Goal: Task Accomplishment & Management: Complete application form

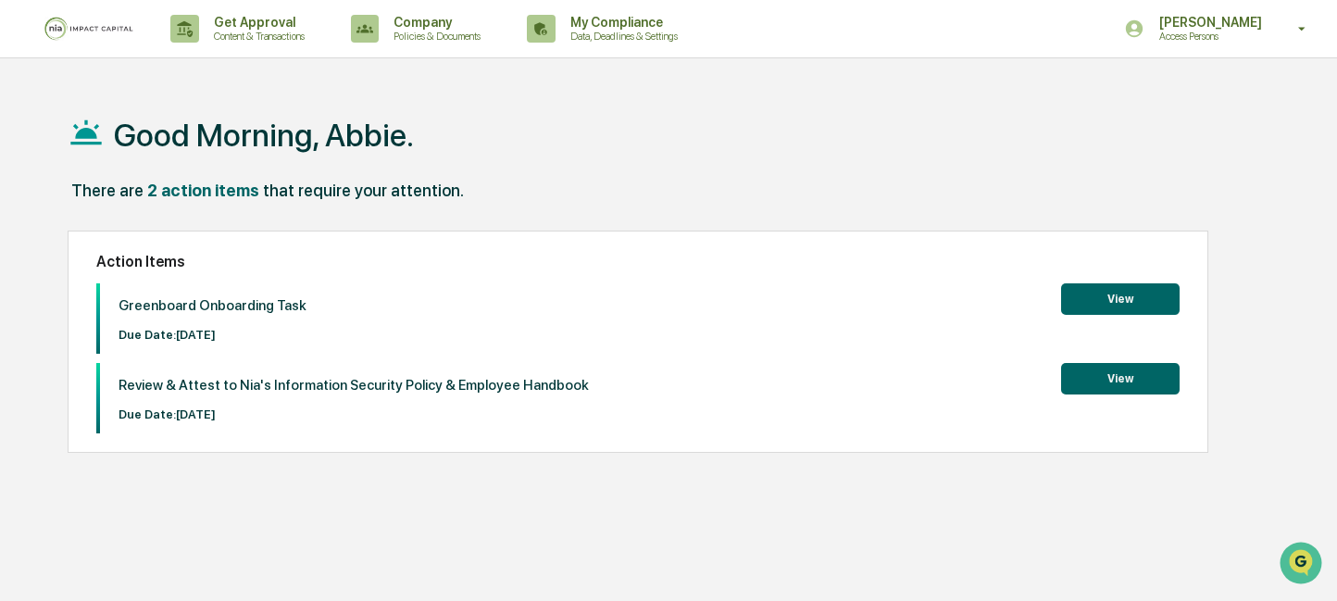
click at [1112, 294] on button "View" at bounding box center [1120, 298] width 119 height 31
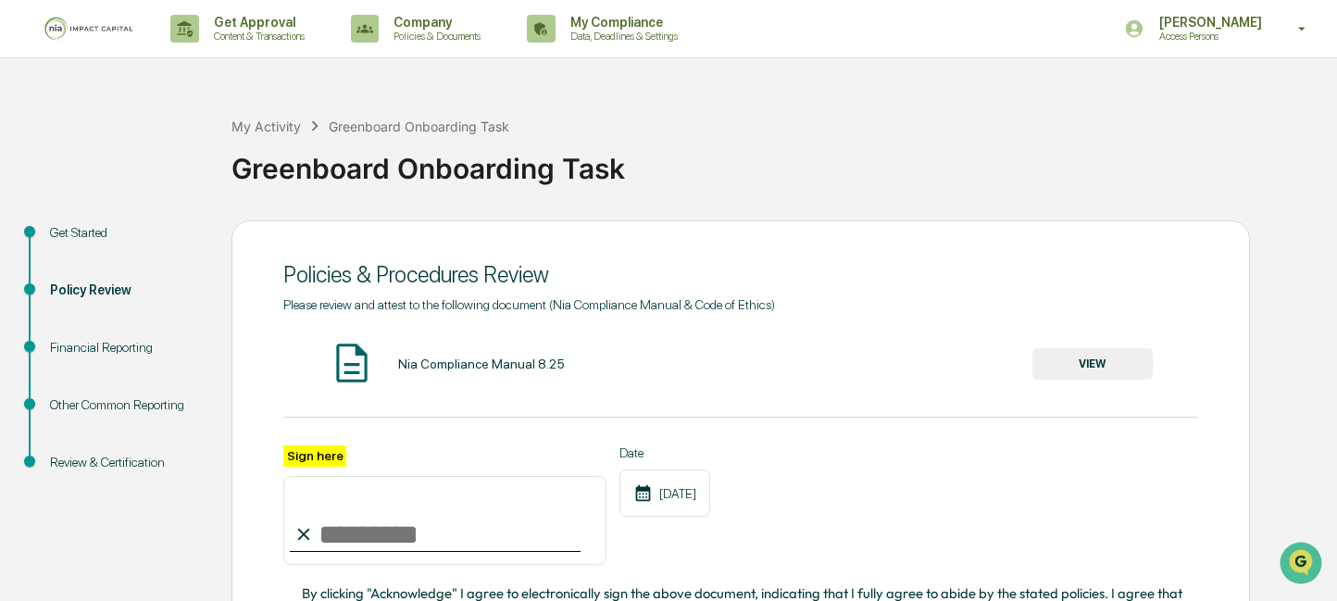
click at [1085, 358] on button "VIEW" at bounding box center [1093, 363] width 120 height 31
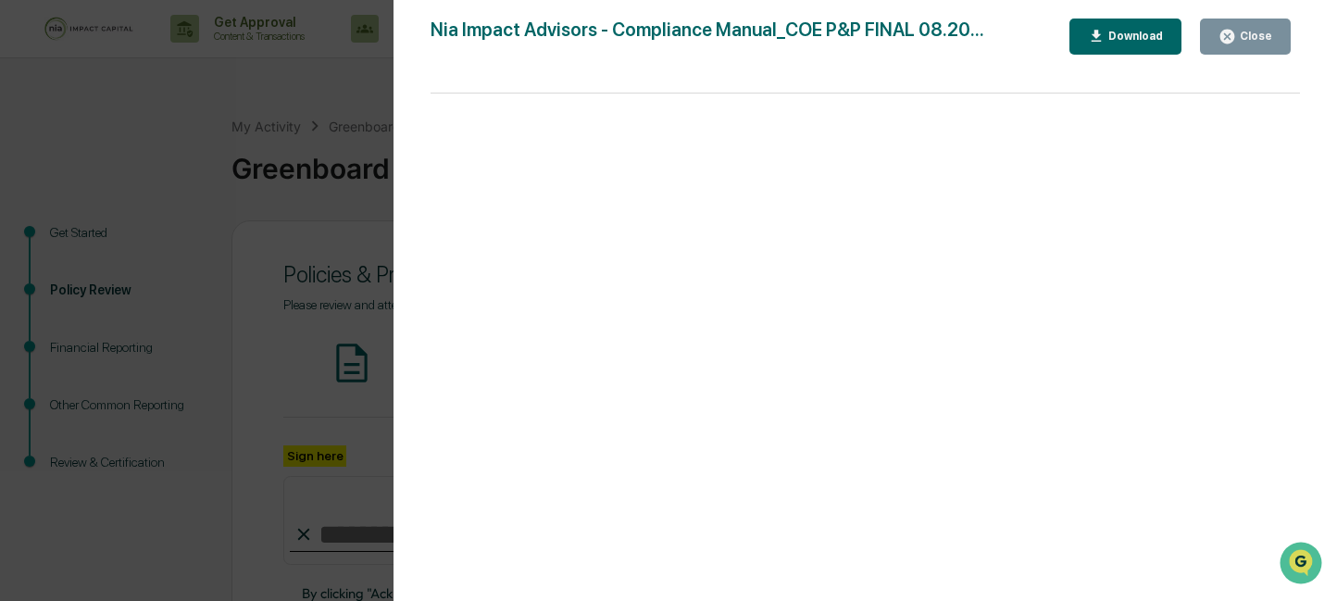
click at [1245, 36] on div "Close" at bounding box center [1254, 36] width 36 height 13
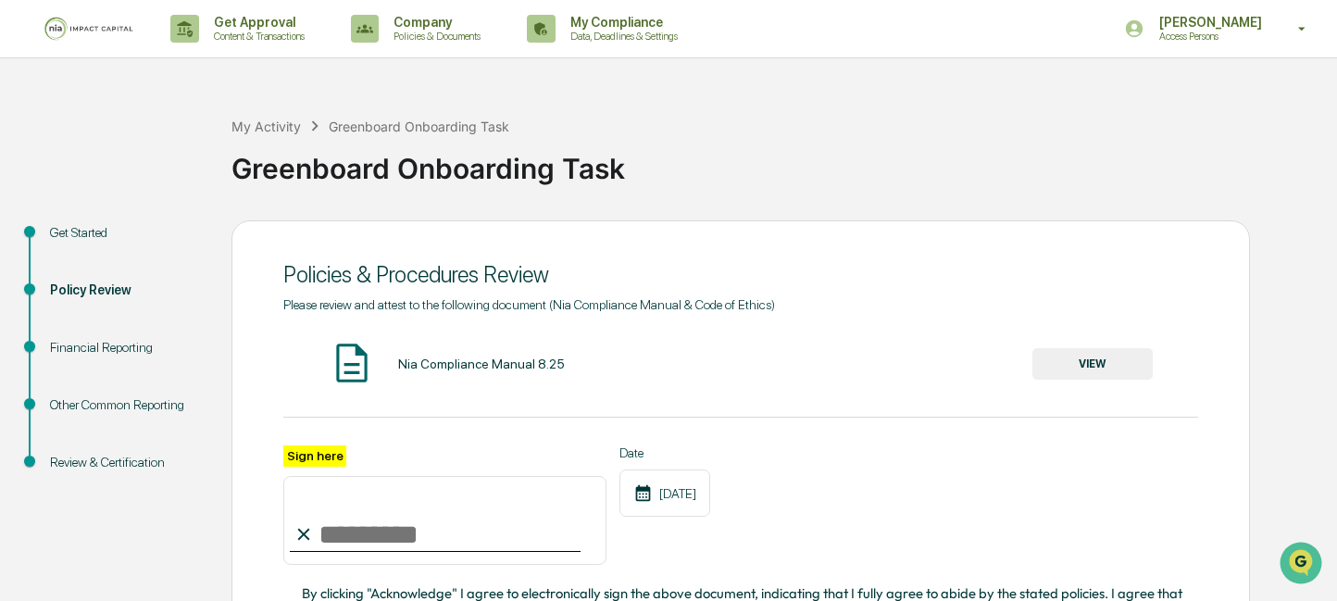
click at [371, 535] on input "Sign here" at bounding box center [444, 520] width 323 height 89
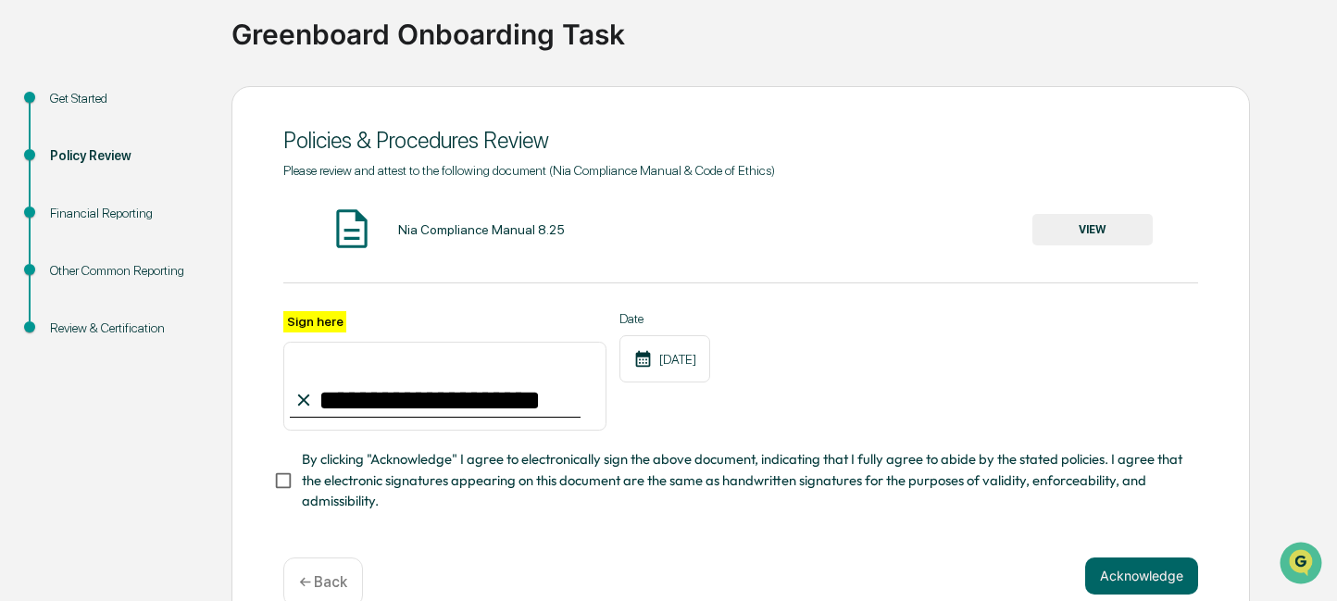
scroll to position [138, 0]
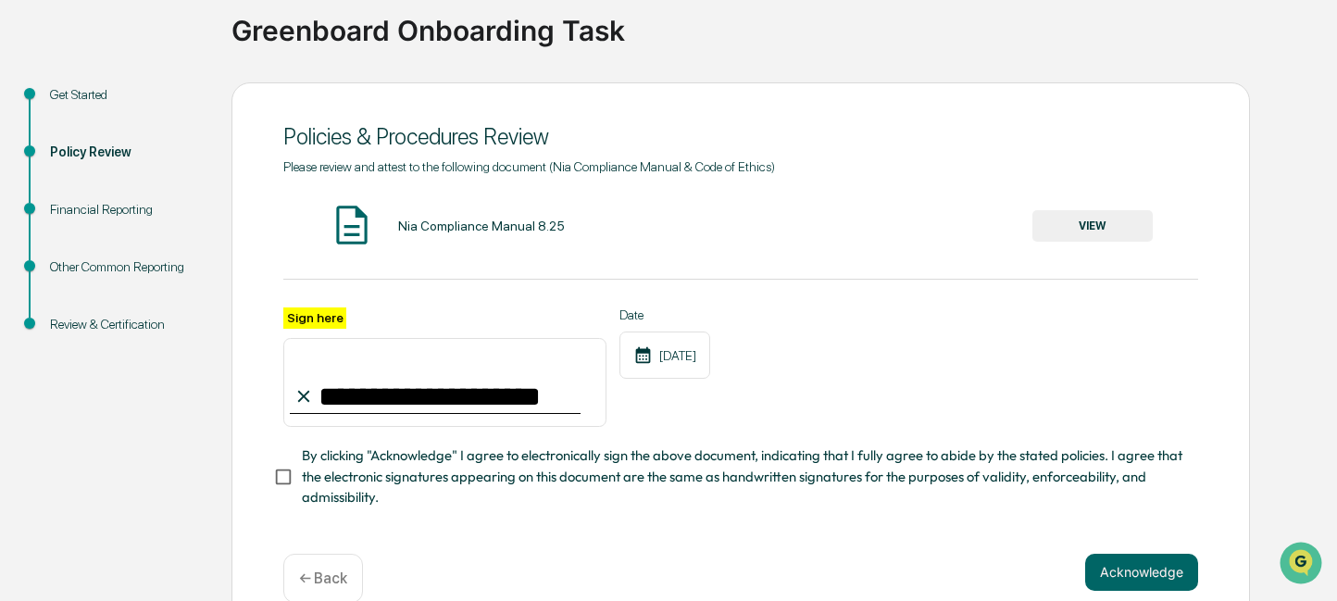
type input "**********"
click at [410, 454] on span "By clicking "Acknowledge" I agree to electronically sign the above document, in…" at bounding box center [743, 476] width 882 height 62
click at [1128, 567] on button "Acknowledge" at bounding box center [1141, 572] width 113 height 37
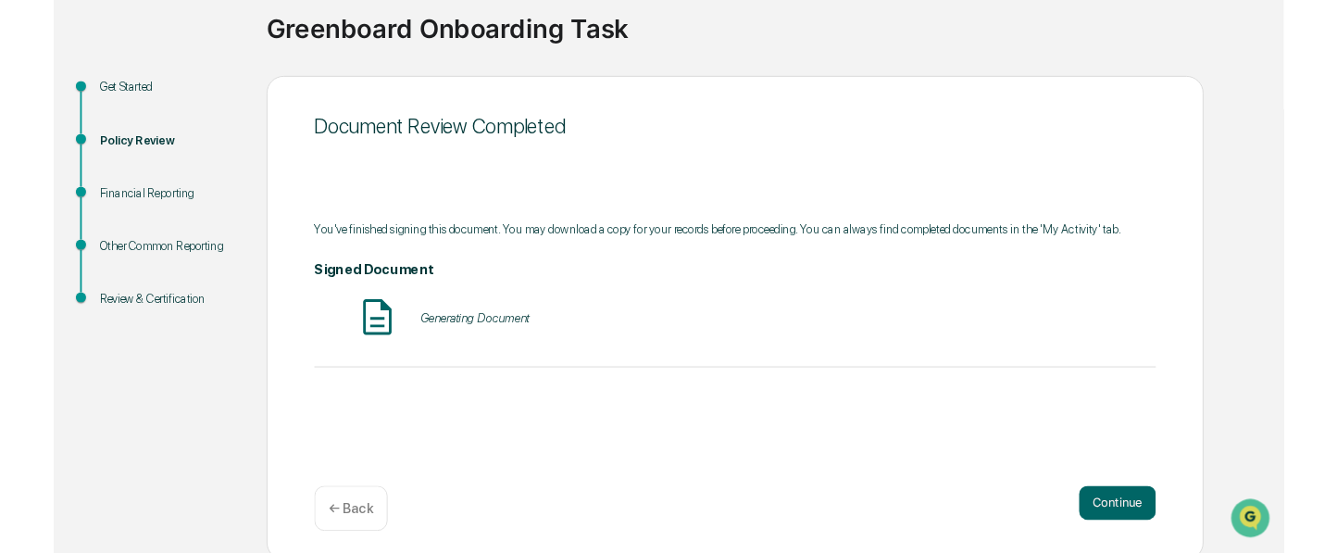
scroll to position [145, 0]
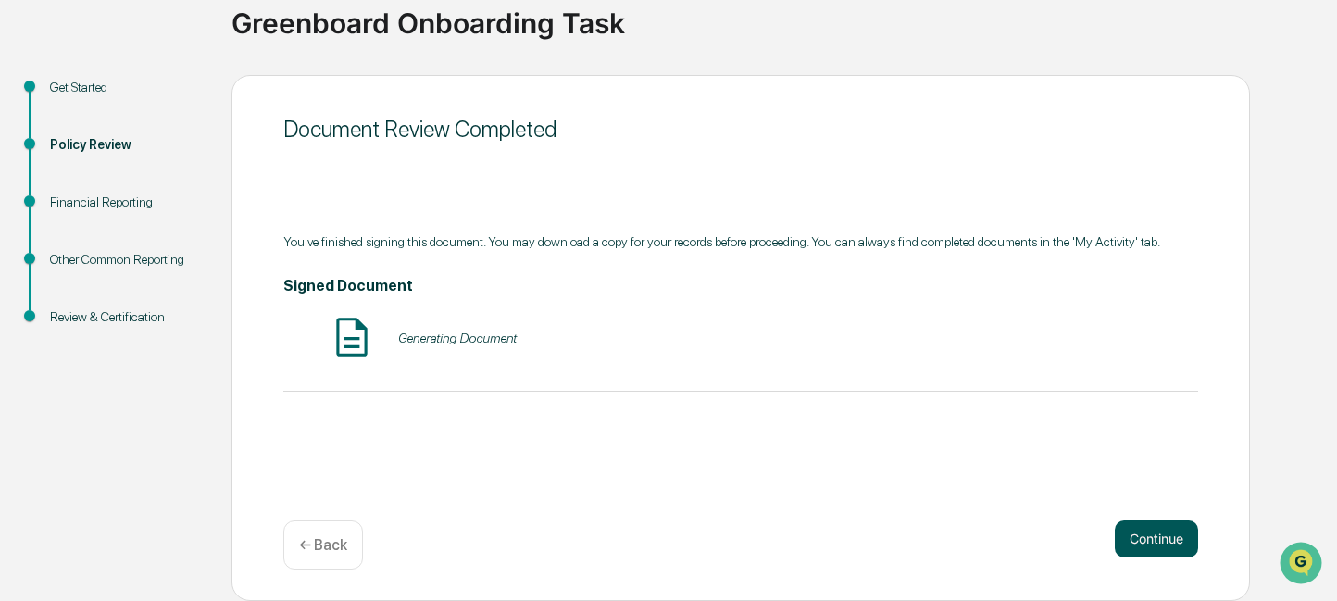
click at [1141, 546] on button "Continue" at bounding box center [1156, 538] width 83 height 37
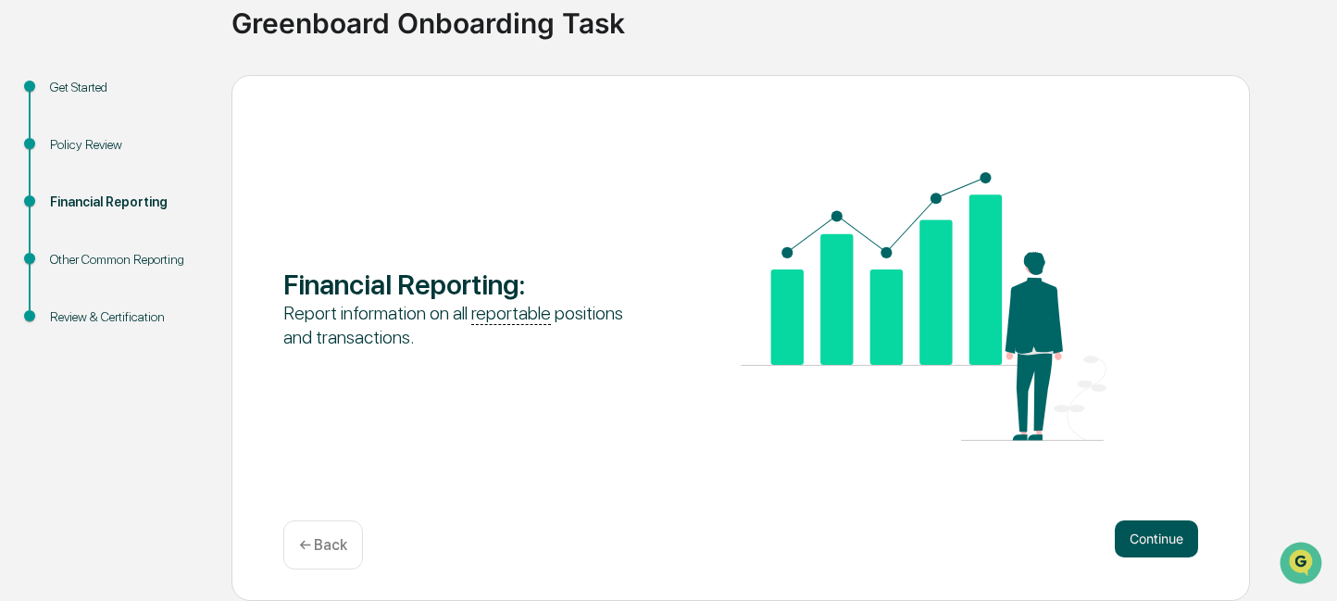
click at [1140, 534] on button "Continue" at bounding box center [1156, 538] width 83 height 37
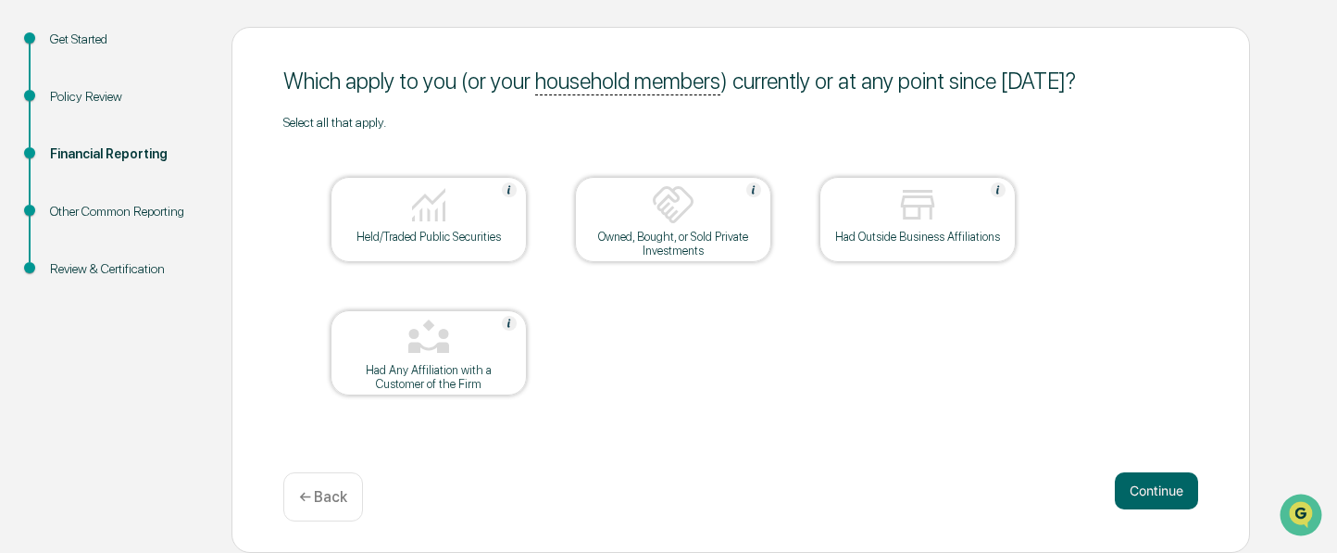
scroll to position [190, 0]
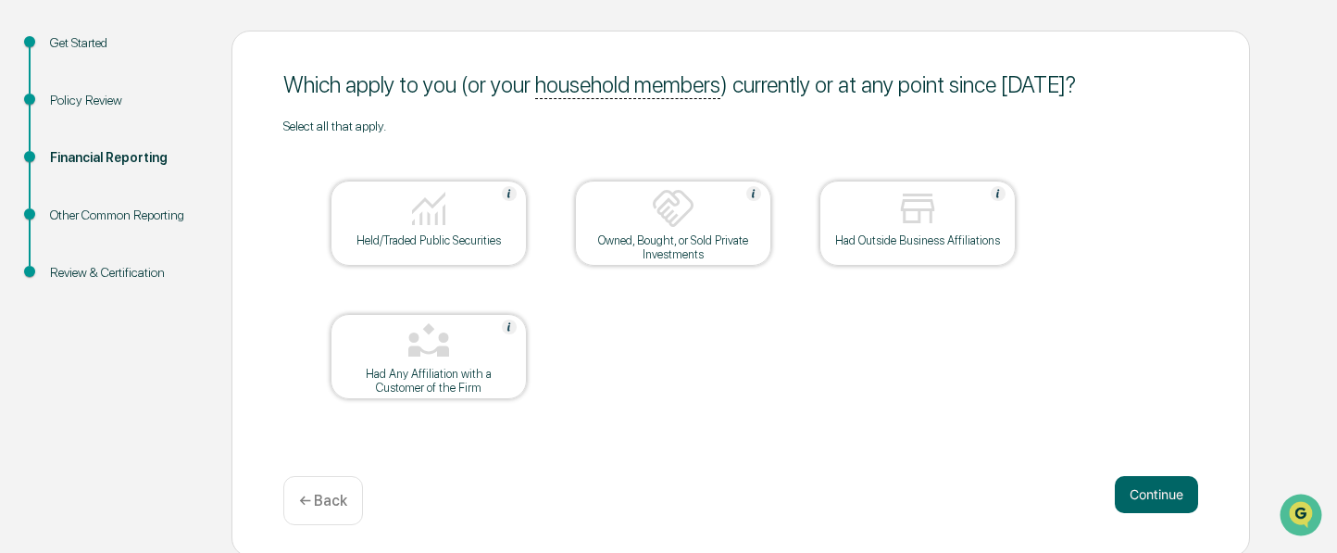
click at [413, 211] on img at bounding box center [429, 208] width 44 height 44
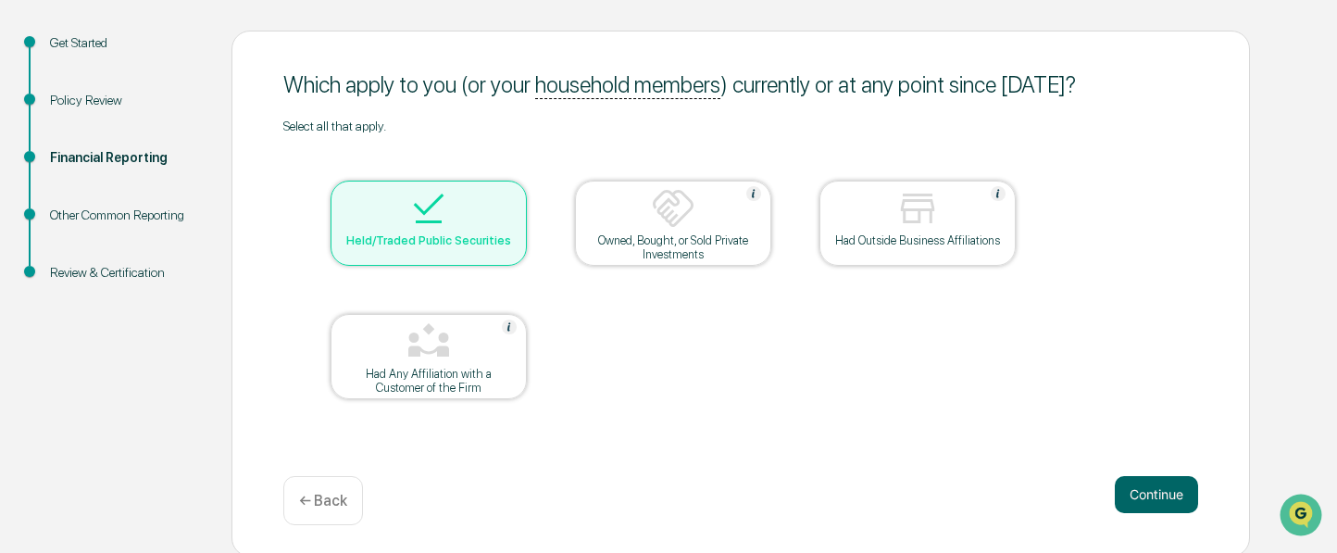
scroll to position [194, 0]
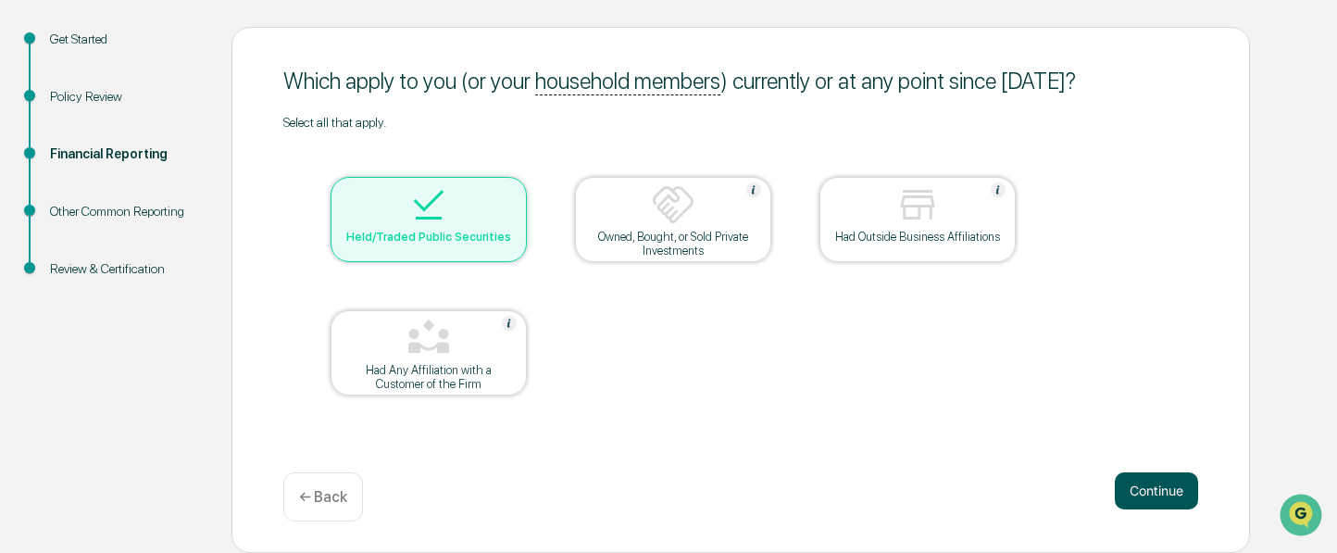
click at [1165, 492] on button "Continue" at bounding box center [1156, 490] width 83 height 37
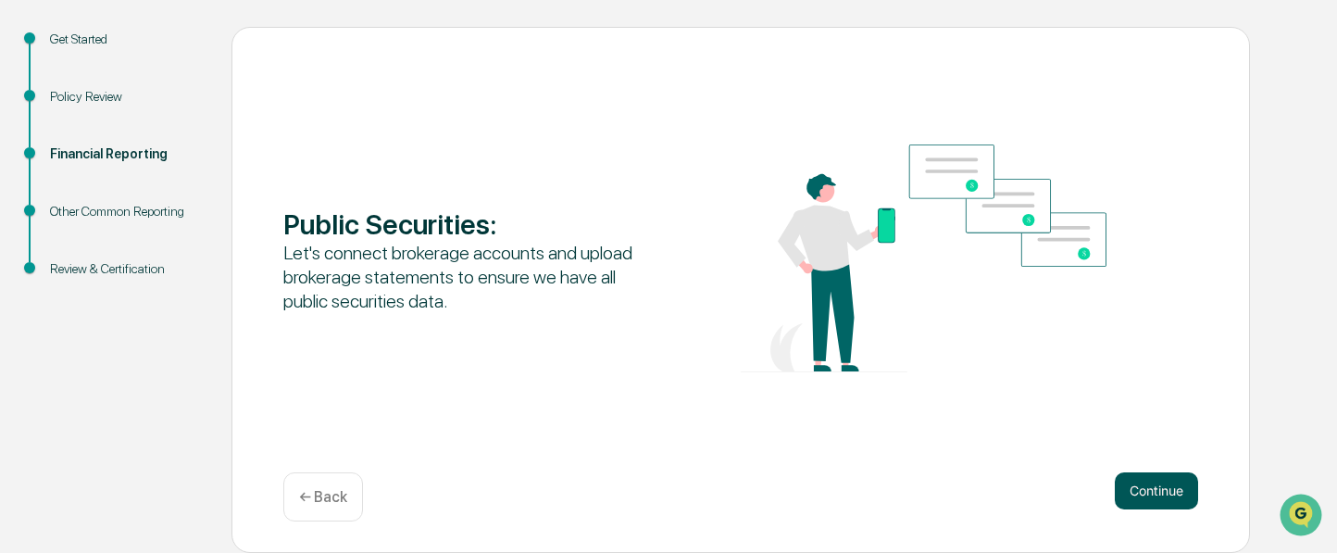
click at [1158, 489] on button "Continue" at bounding box center [1156, 490] width 83 height 37
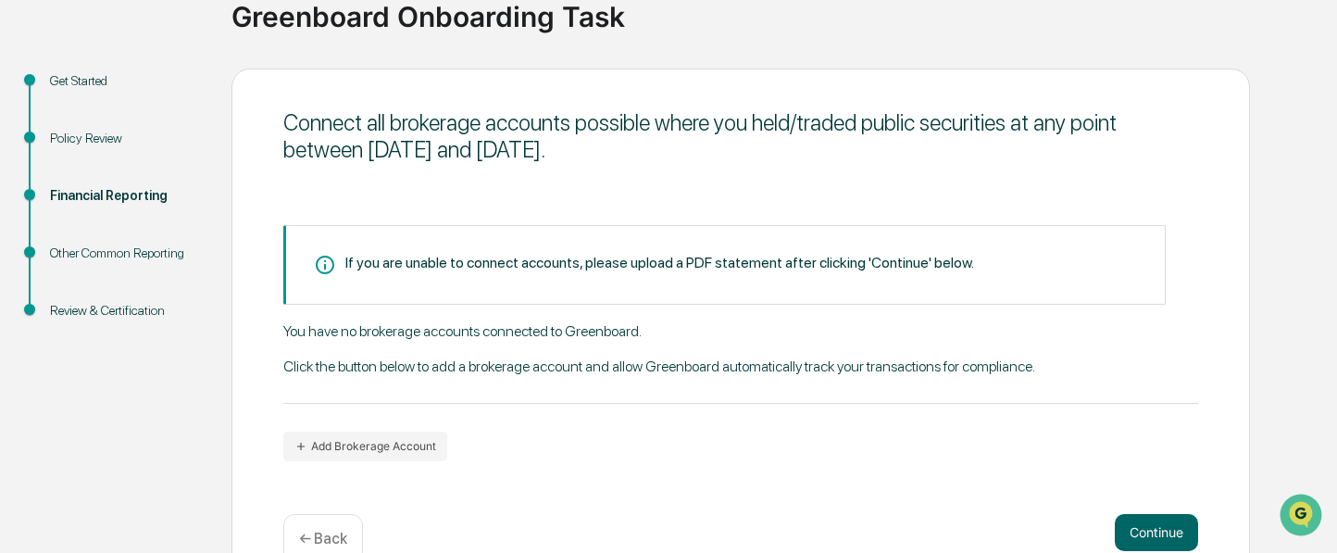
scroll to position [153, 0]
click at [377, 442] on button "Add Brokerage Account" at bounding box center [365, 446] width 164 height 30
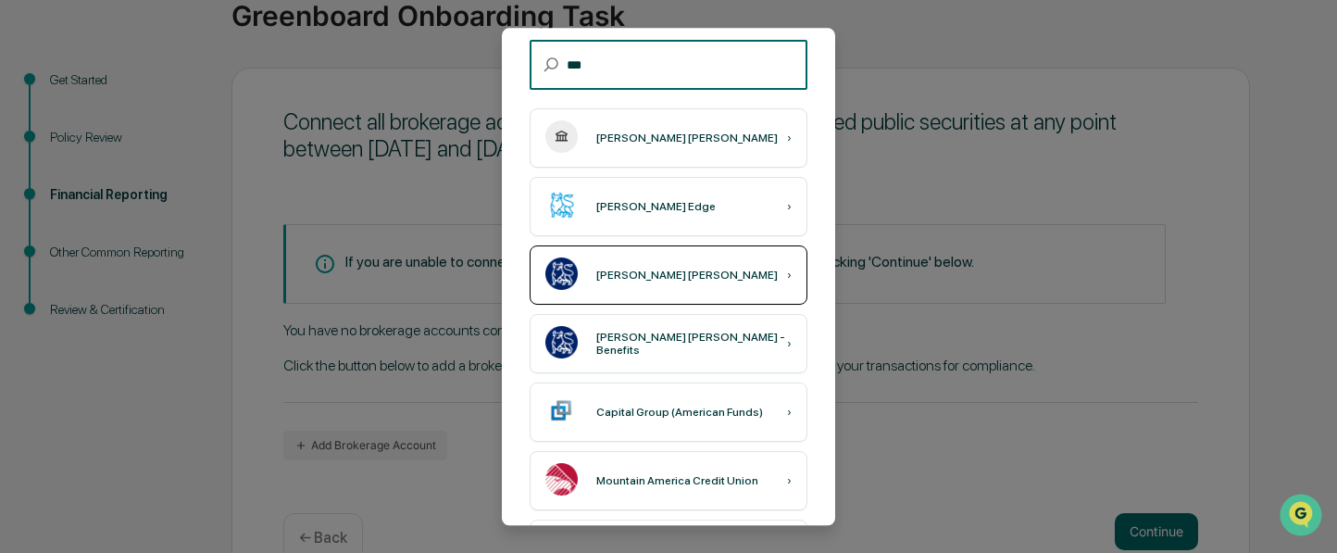
scroll to position [122, 0]
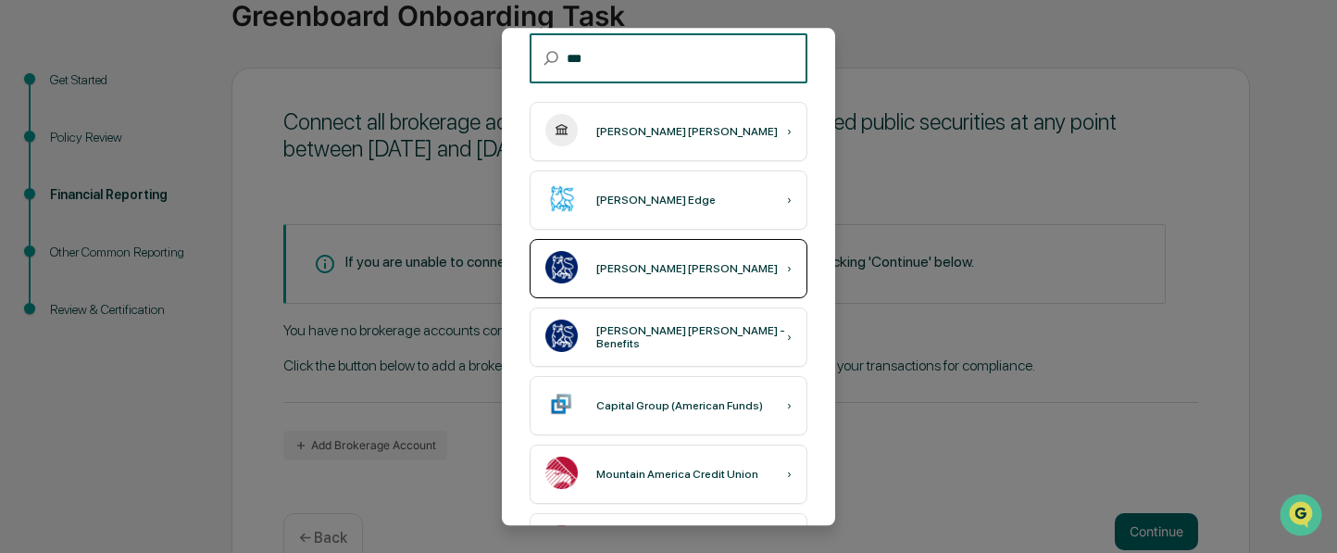
type input "***"
click at [655, 254] on div "[PERSON_NAME] [PERSON_NAME] ›" at bounding box center [669, 268] width 278 height 59
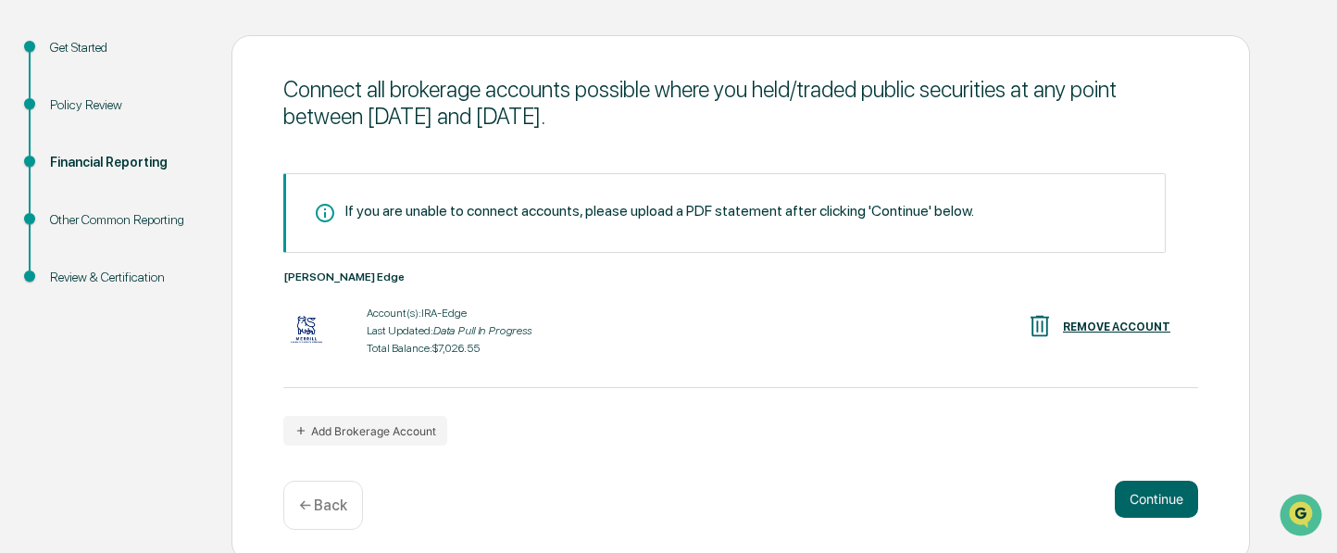
scroll to position [183, 0]
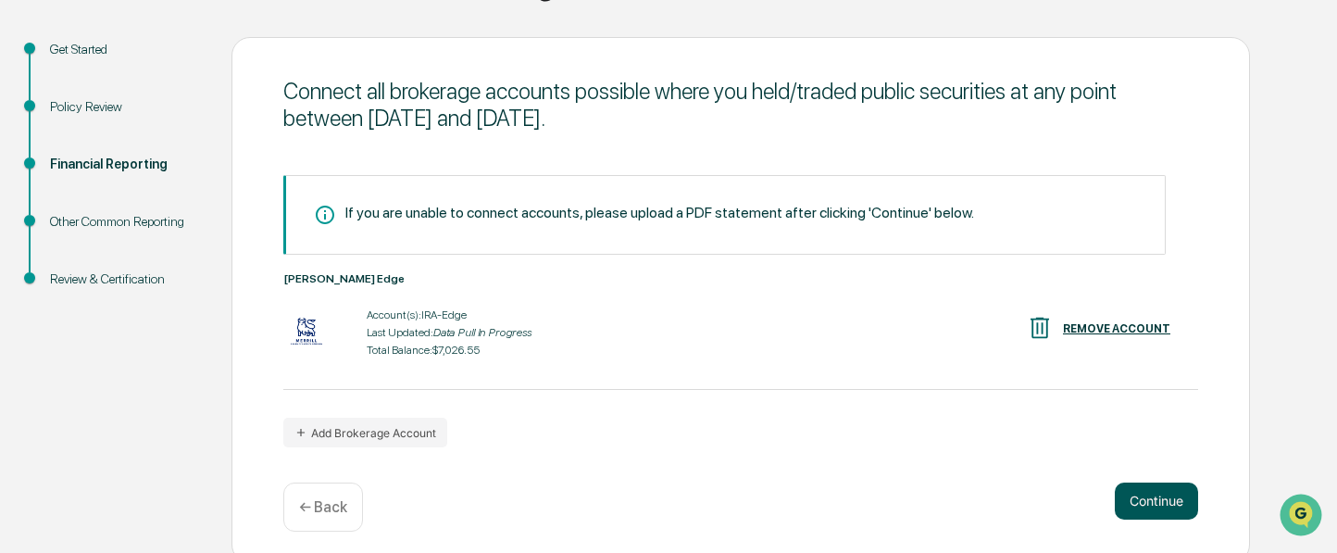
click at [1143, 496] on button "Continue" at bounding box center [1156, 500] width 83 height 37
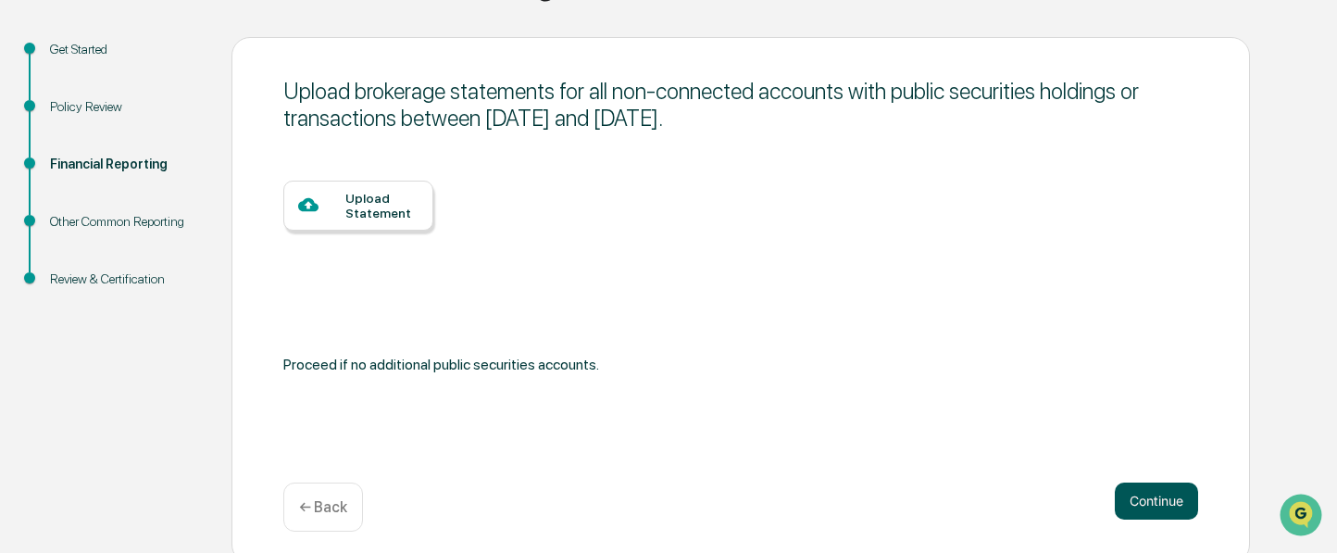
click at [1169, 503] on button "Continue" at bounding box center [1156, 500] width 83 height 37
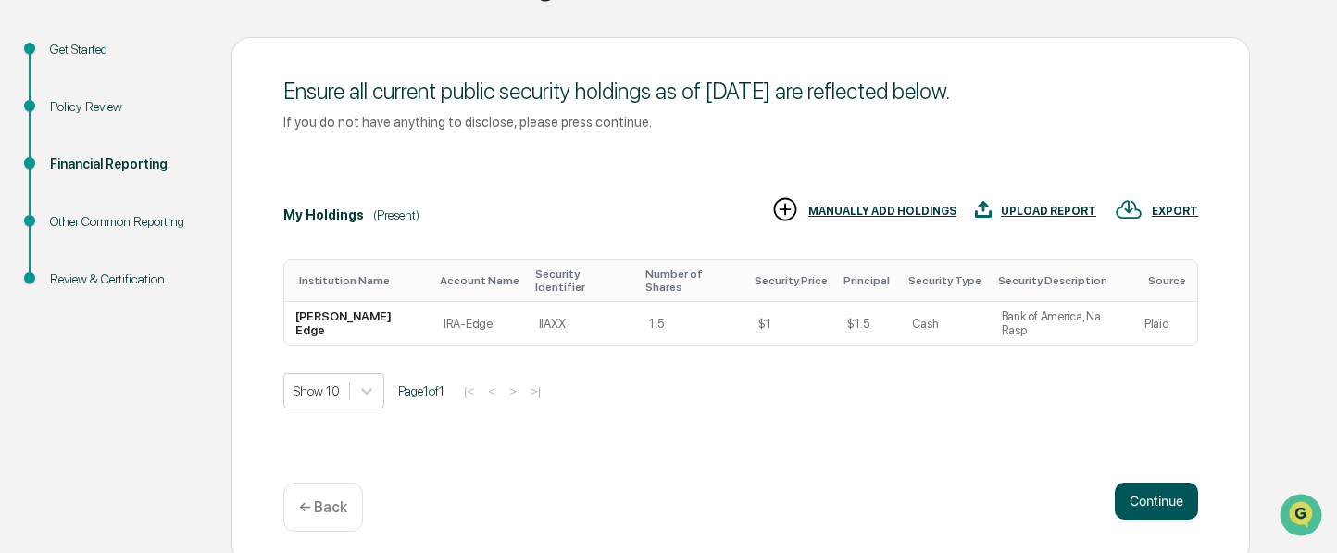
click at [1145, 500] on button "Continue" at bounding box center [1156, 500] width 83 height 37
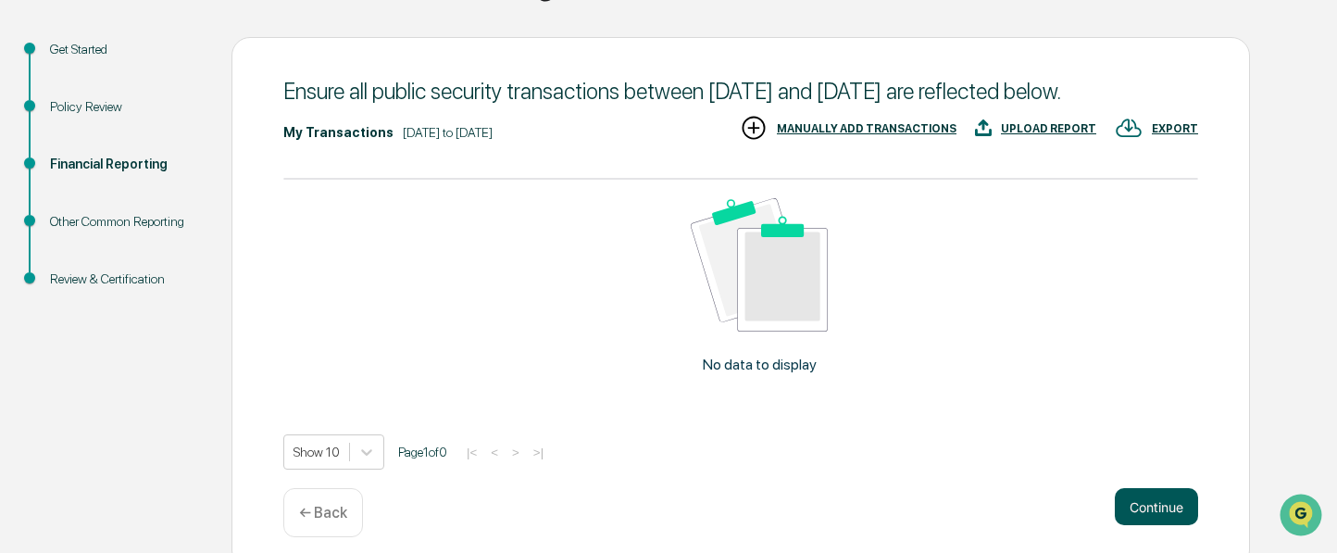
click at [1143, 525] on button "Continue" at bounding box center [1156, 506] width 83 height 37
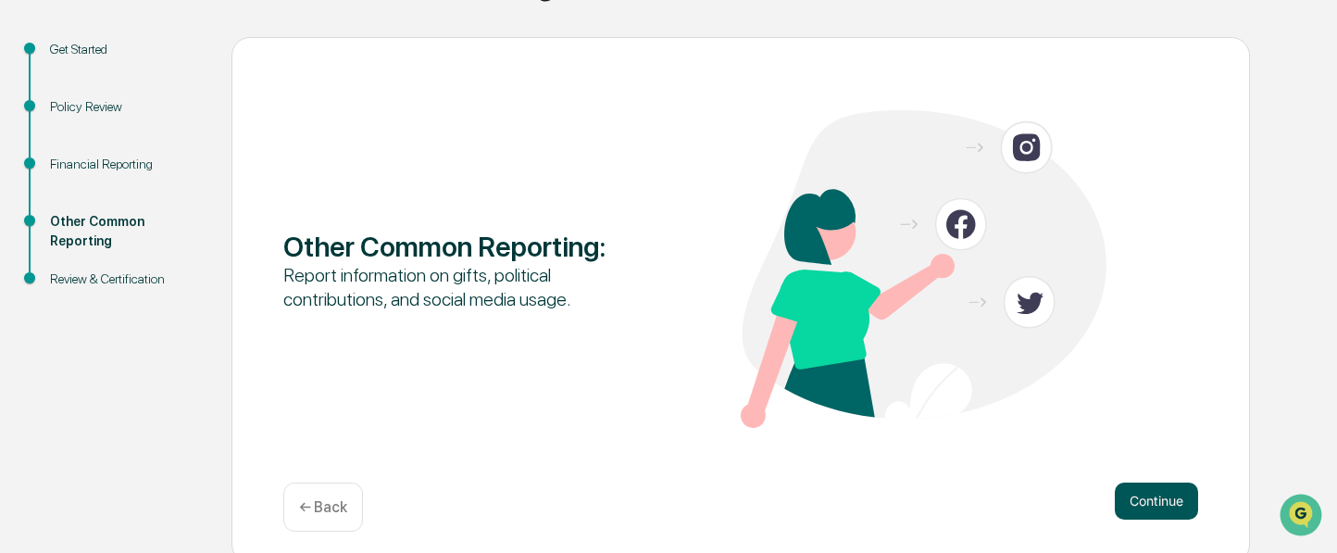
click at [1163, 505] on button "Continue" at bounding box center [1156, 500] width 83 height 37
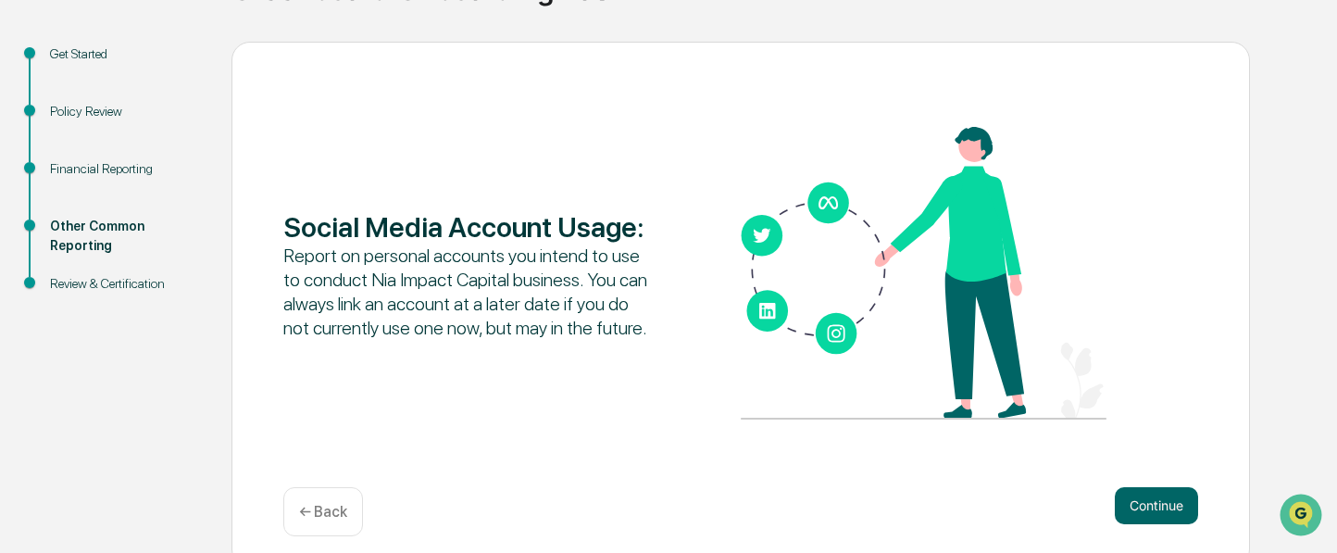
scroll to position [178, 0]
click at [1150, 504] on button "Continue" at bounding box center [1156, 506] width 83 height 37
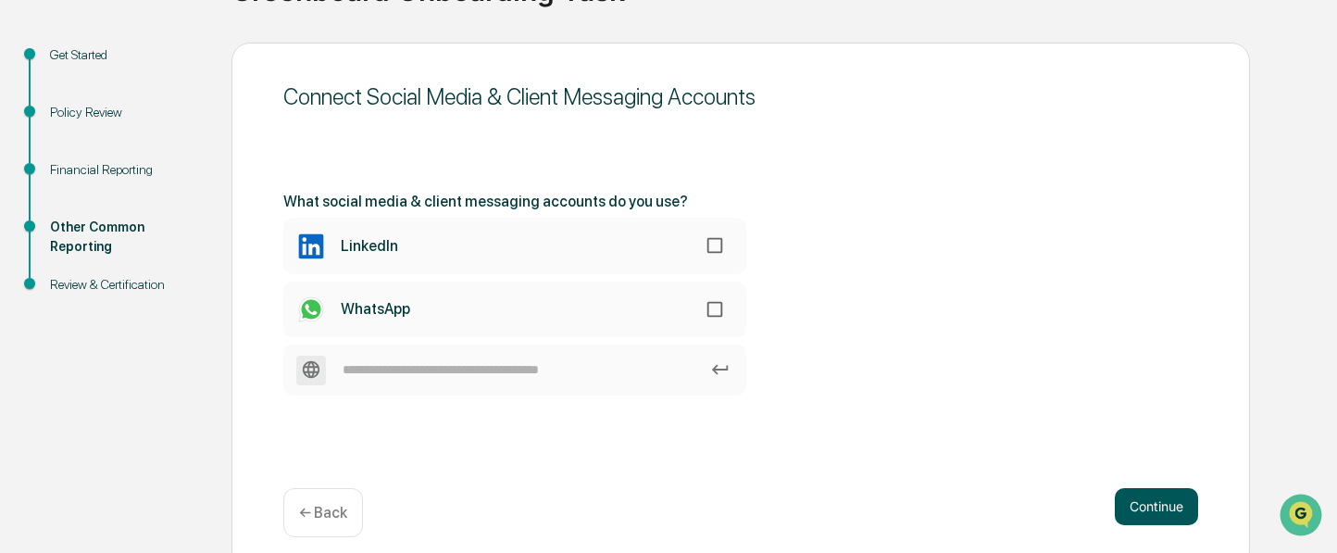
click at [1138, 509] on button "Continue" at bounding box center [1156, 506] width 83 height 37
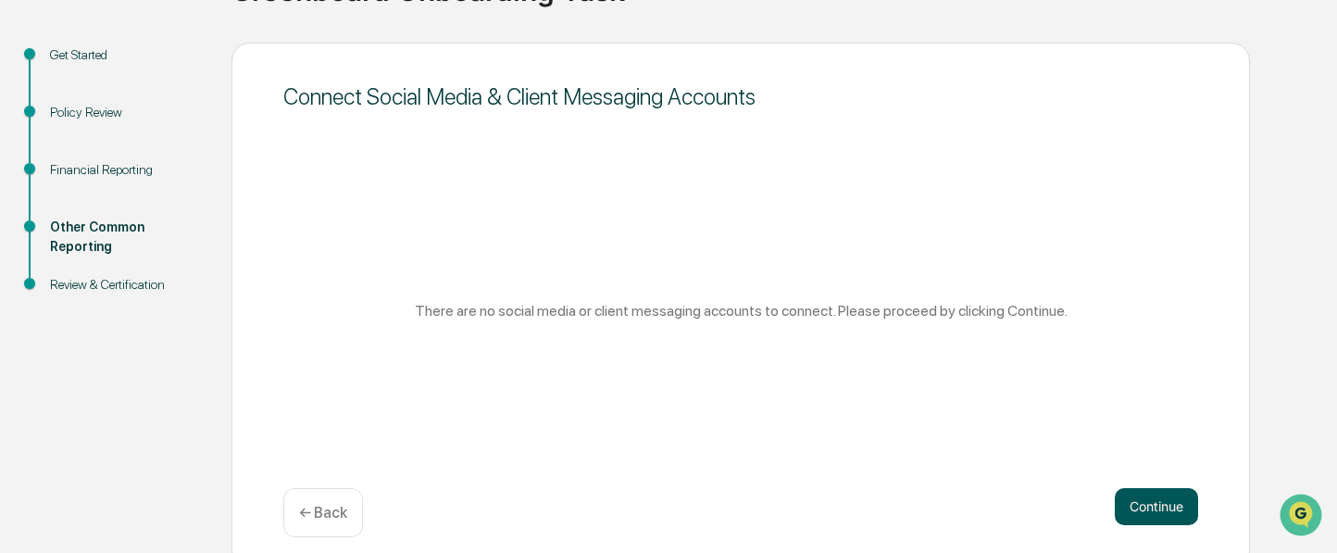
click at [1146, 507] on button "Continue" at bounding box center [1156, 506] width 83 height 37
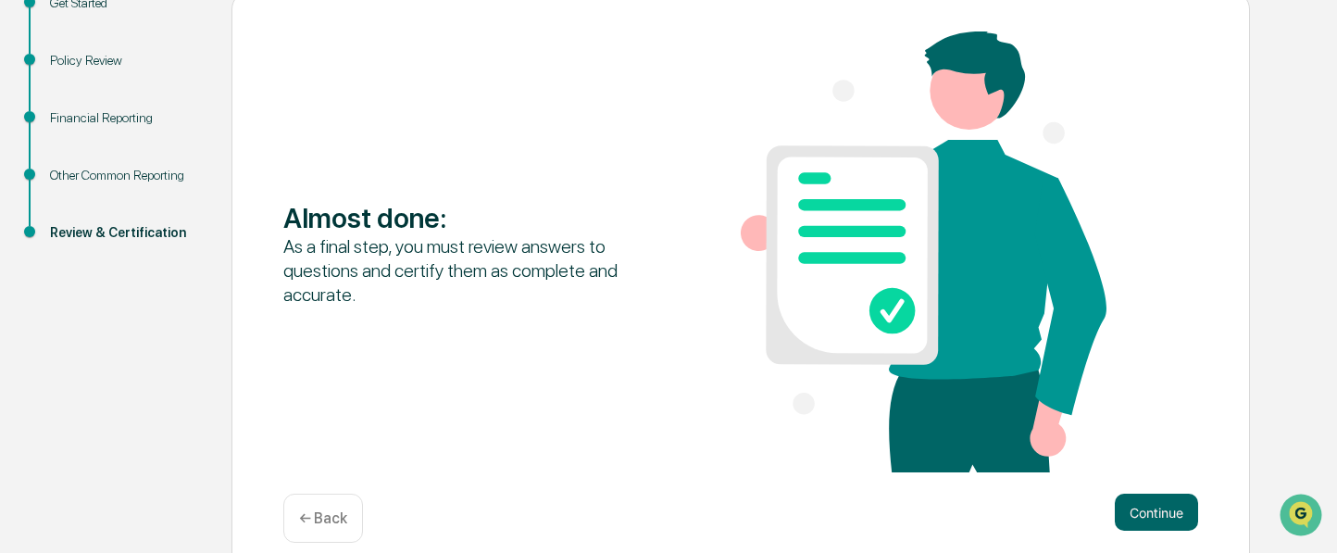
scroll to position [252, 0]
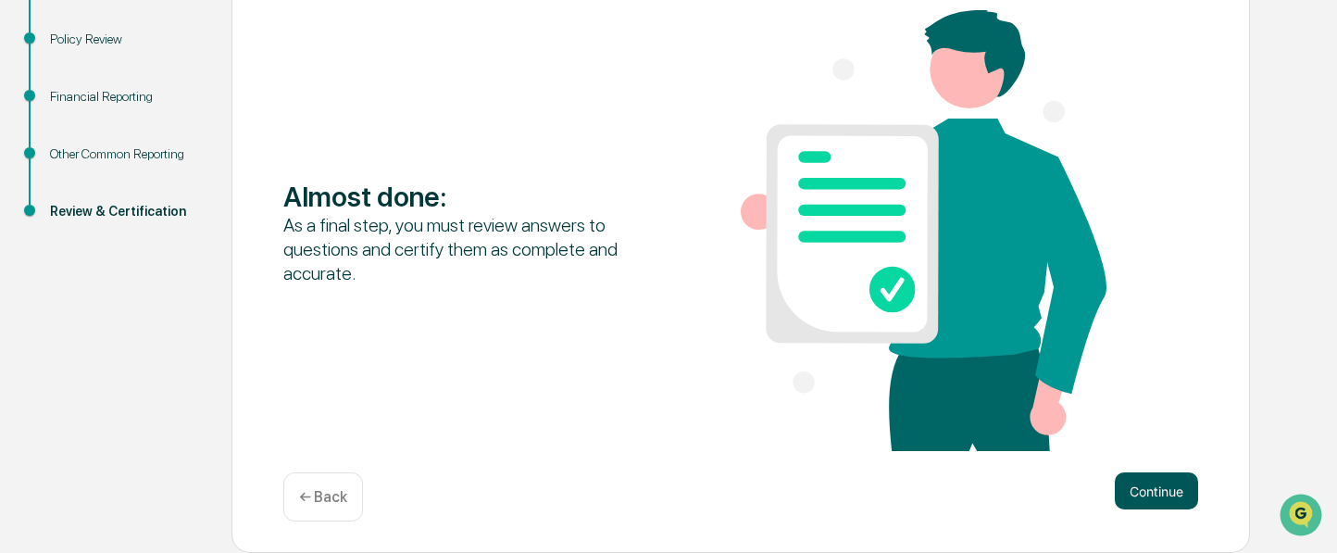
click at [1151, 495] on button "Continue" at bounding box center [1156, 490] width 83 height 37
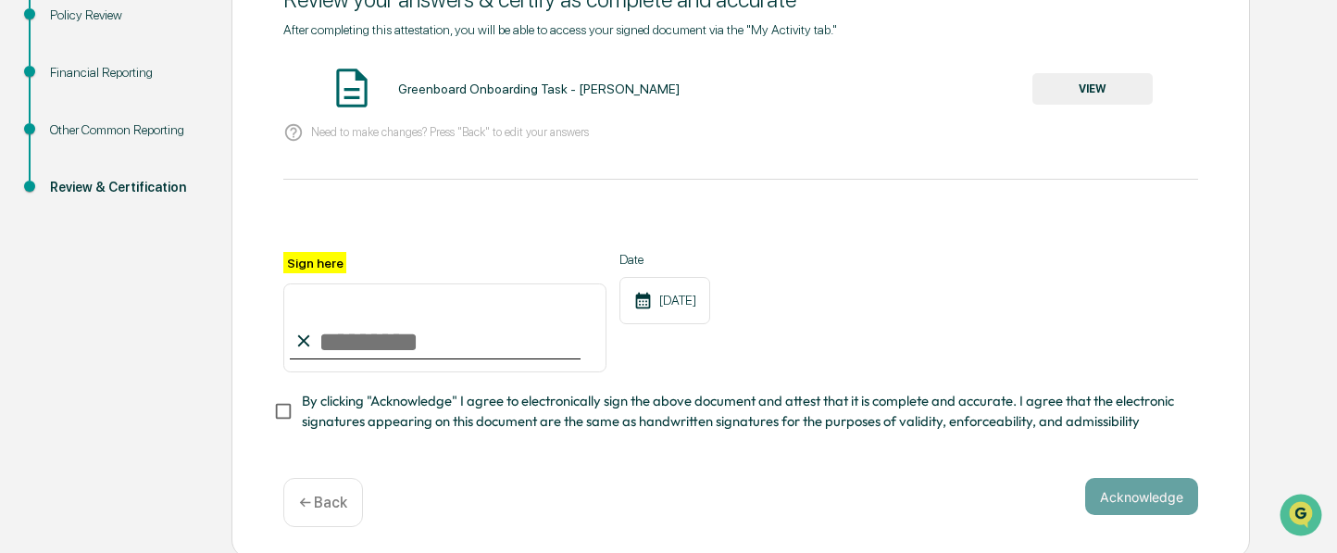
scroll to position [280, 0]
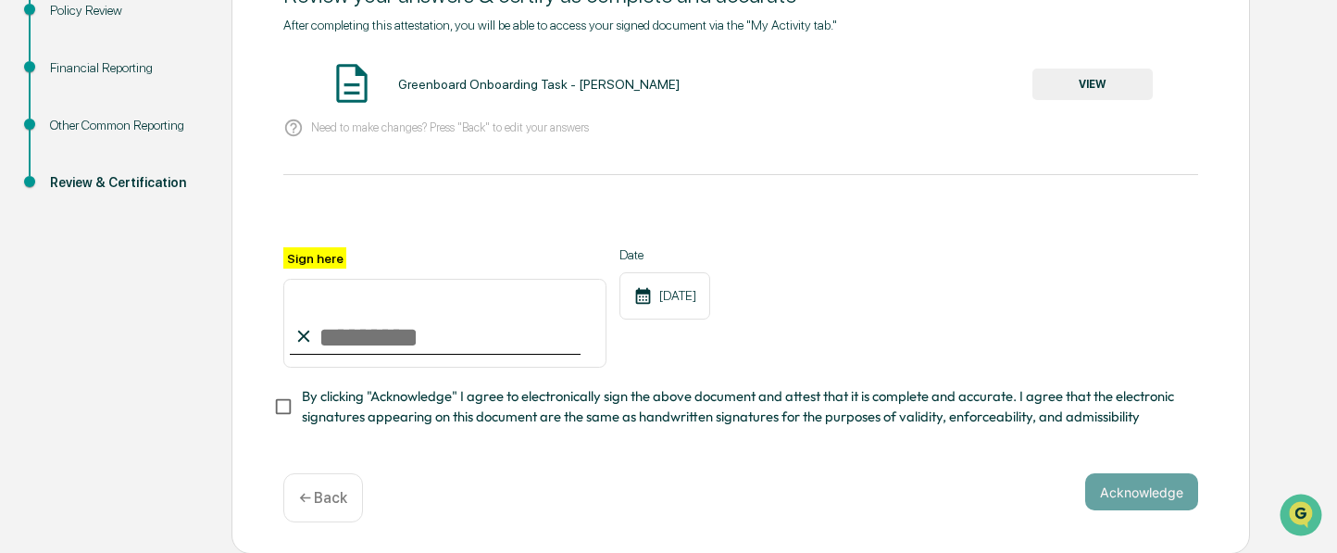
click at [360, 329] on input "Sign here" at bounding box center [444, 323] width 323 height 89
type input "**********"
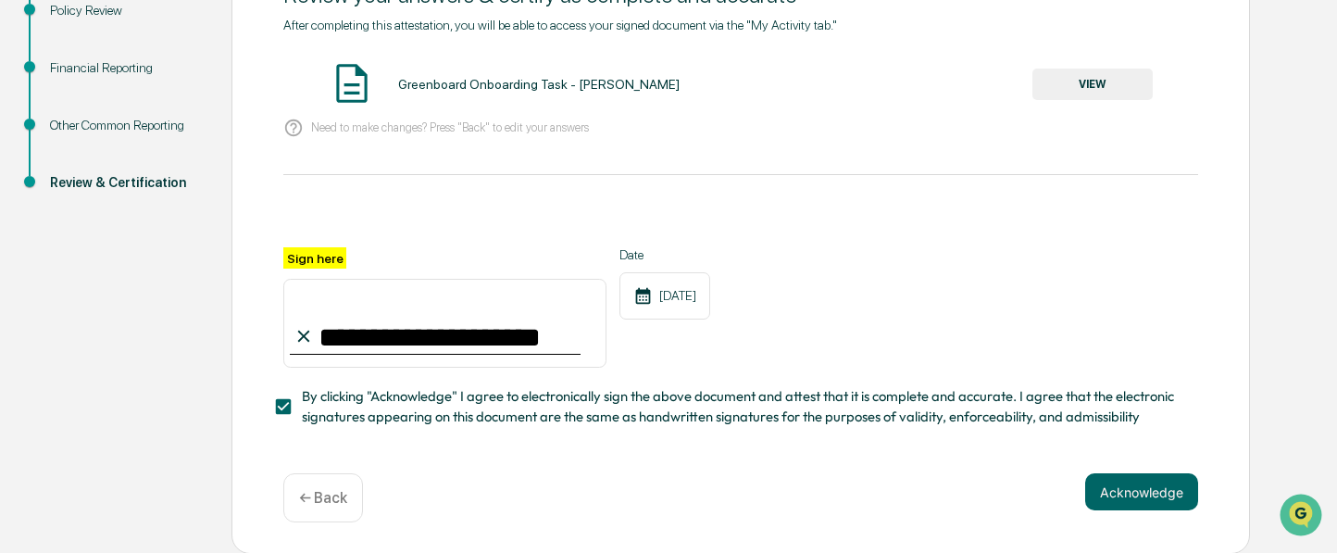
click at [1120, 491] on button "Acknowledge" at bounding box center [1141, 491] width 113 height 37
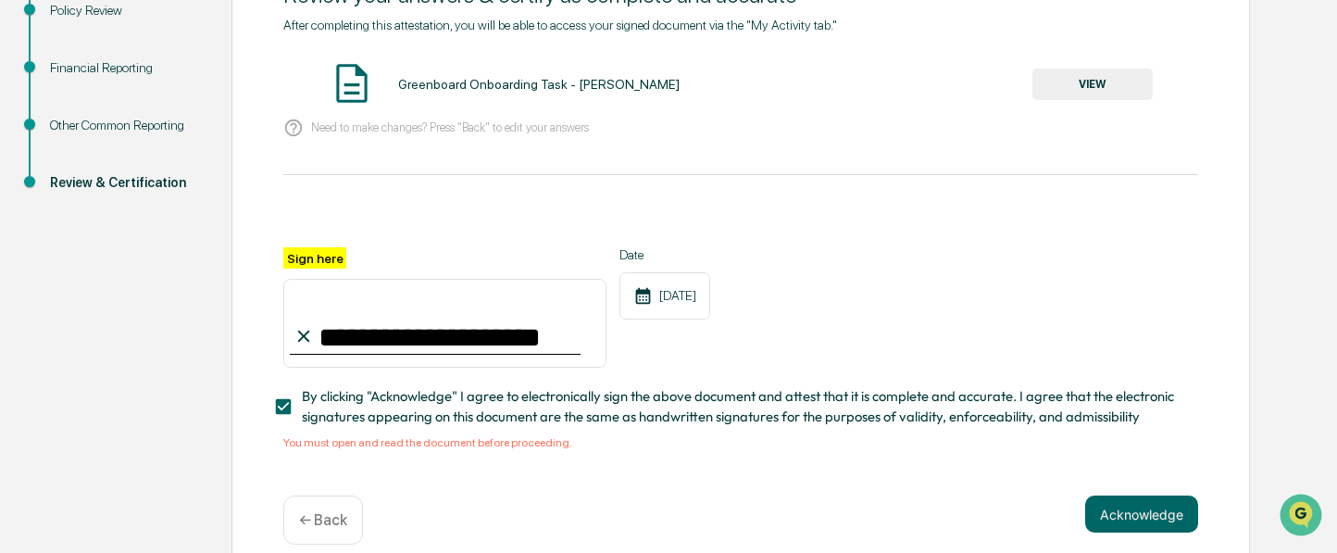
click at [1058, 82] on button "VIEW" at bounding box center [1093, 84] width 120 height 31
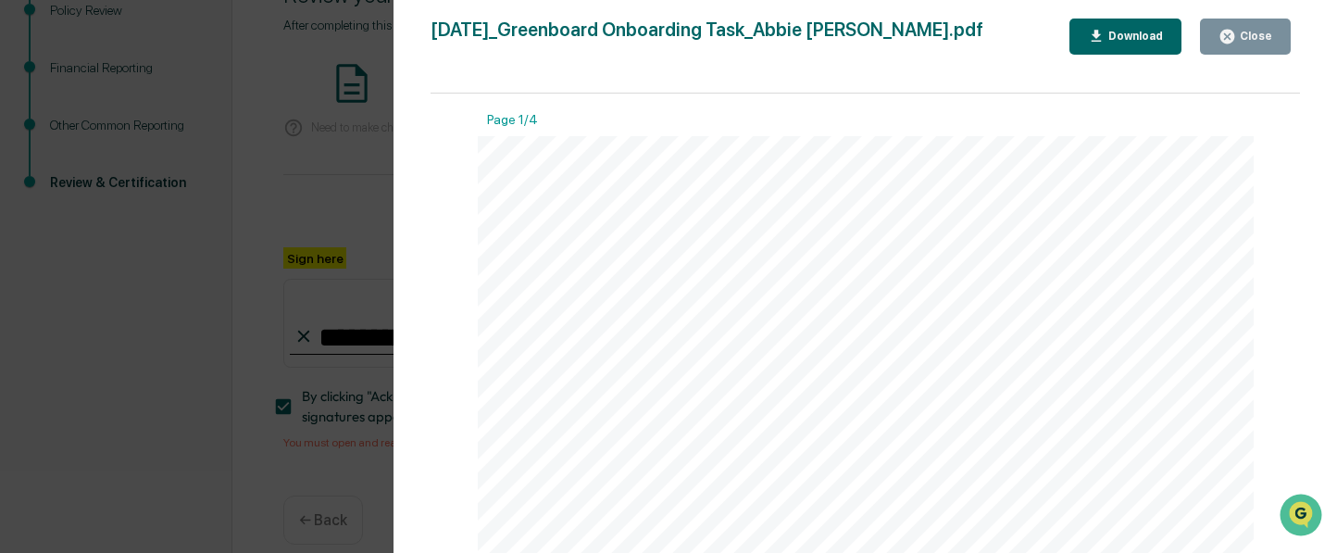
click at [1256, 37] on div "Close" at bounding box center [1254, 36] width 36 height 13
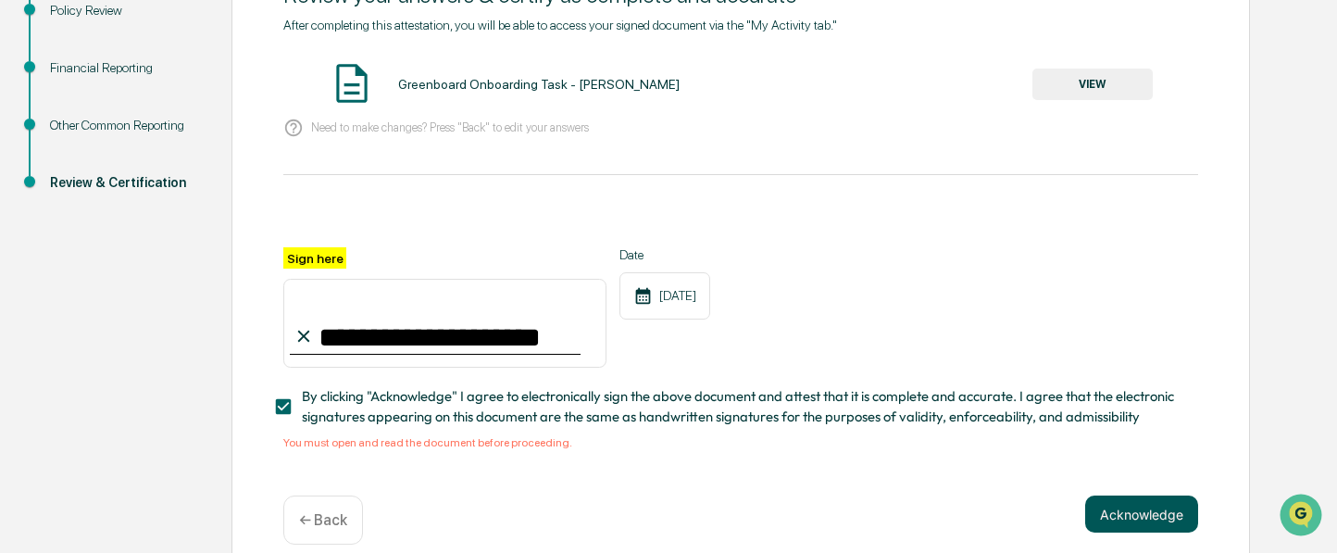
click at [1113, 508] on button "Acknowledge" at bounding box center [1141, 513] width 113 height 37
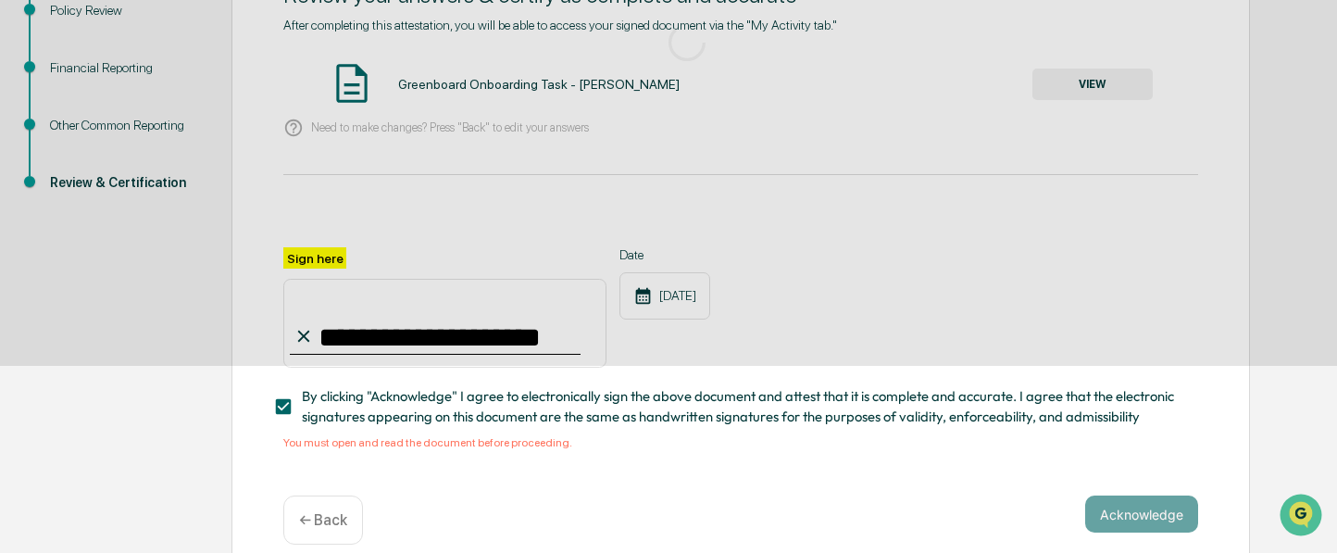
scroll to position [194, 0]
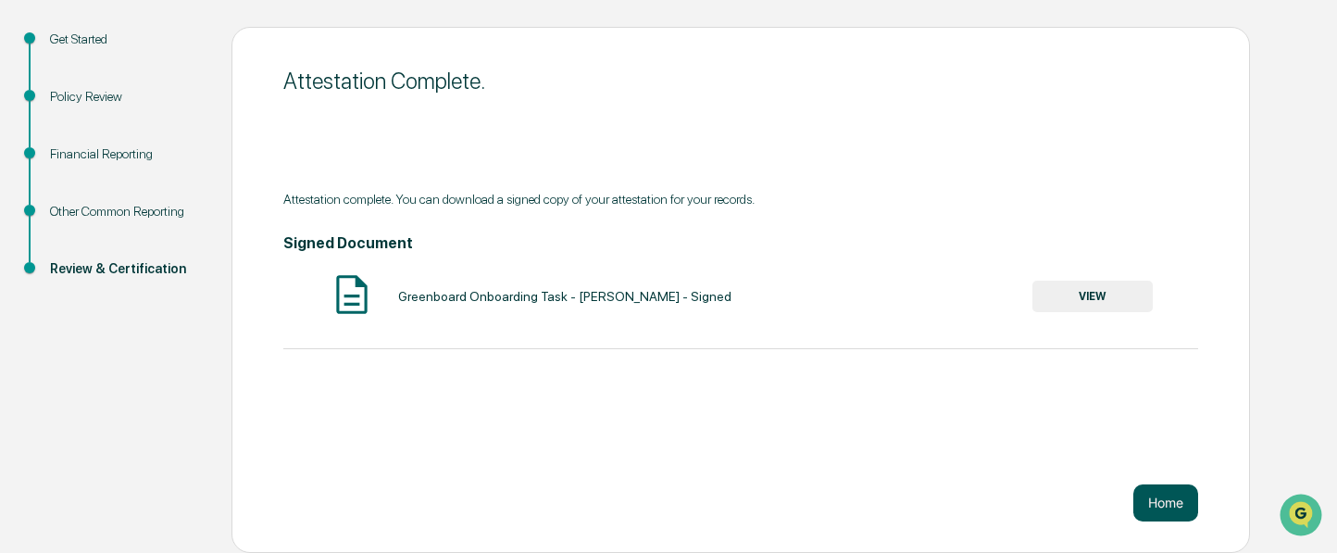
click at [1156, 508] on button "Home" at bounding box center [1165, 502] width 65 height 37
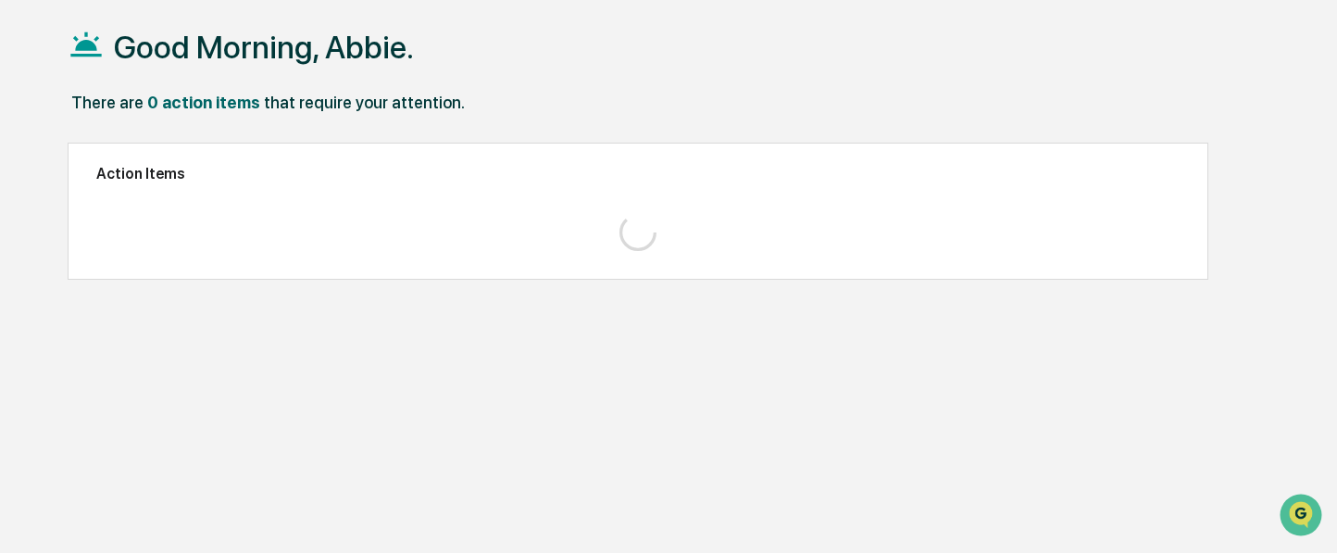
scroll to position [88, 0]
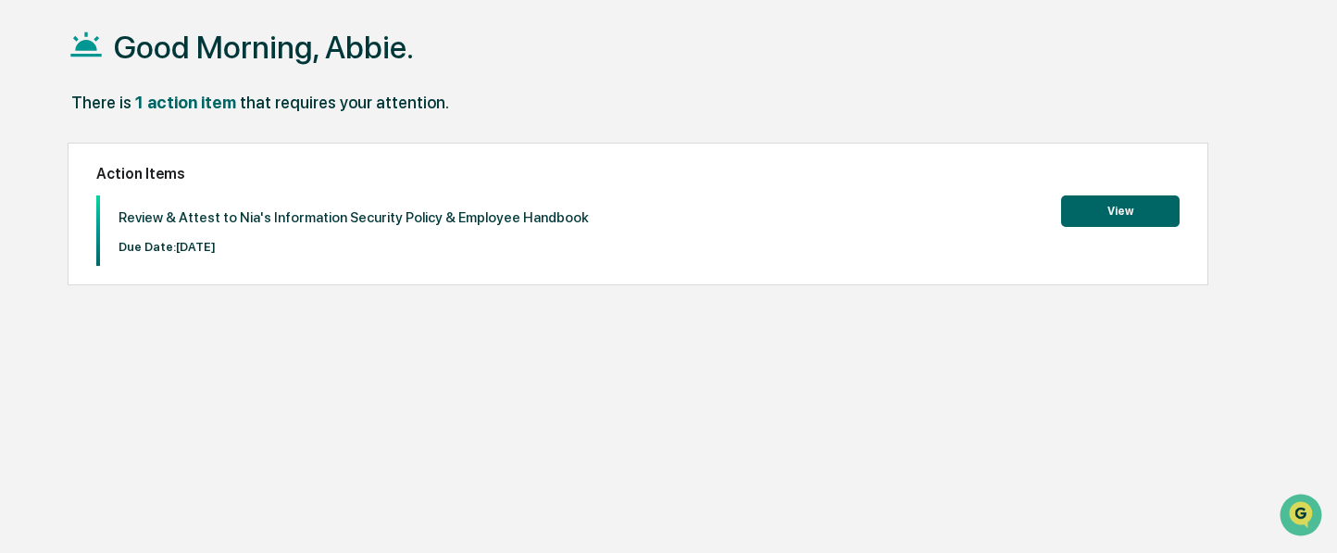
click at [1113, 220] on button "View" at bounding box center [1120, 210] width 119 height 31
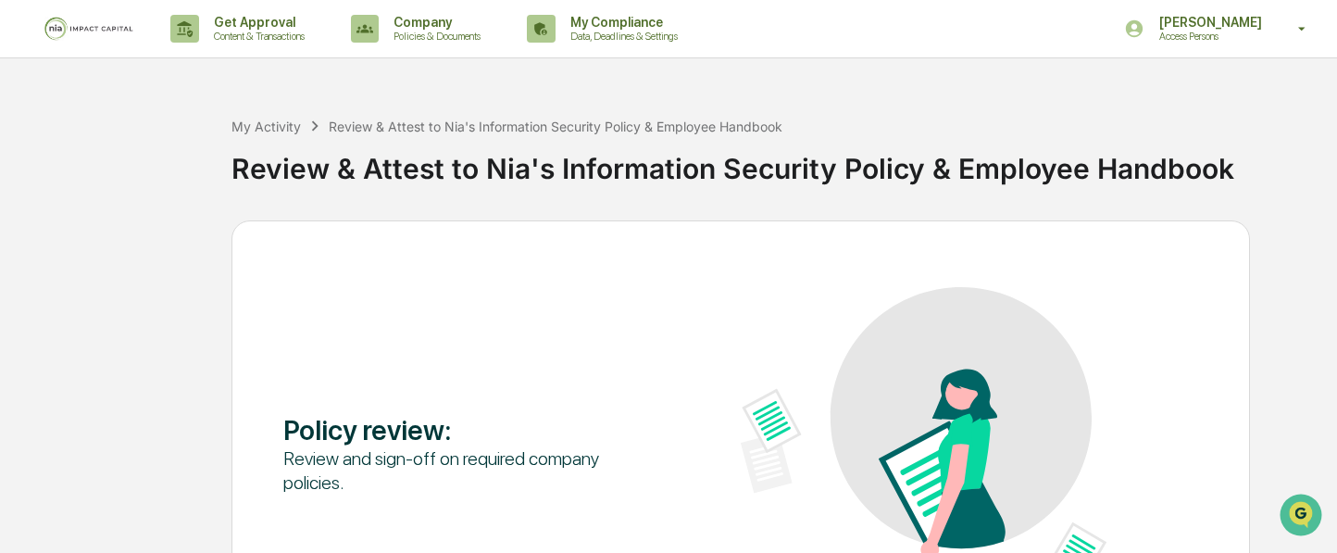
scroll to position [194, 0]
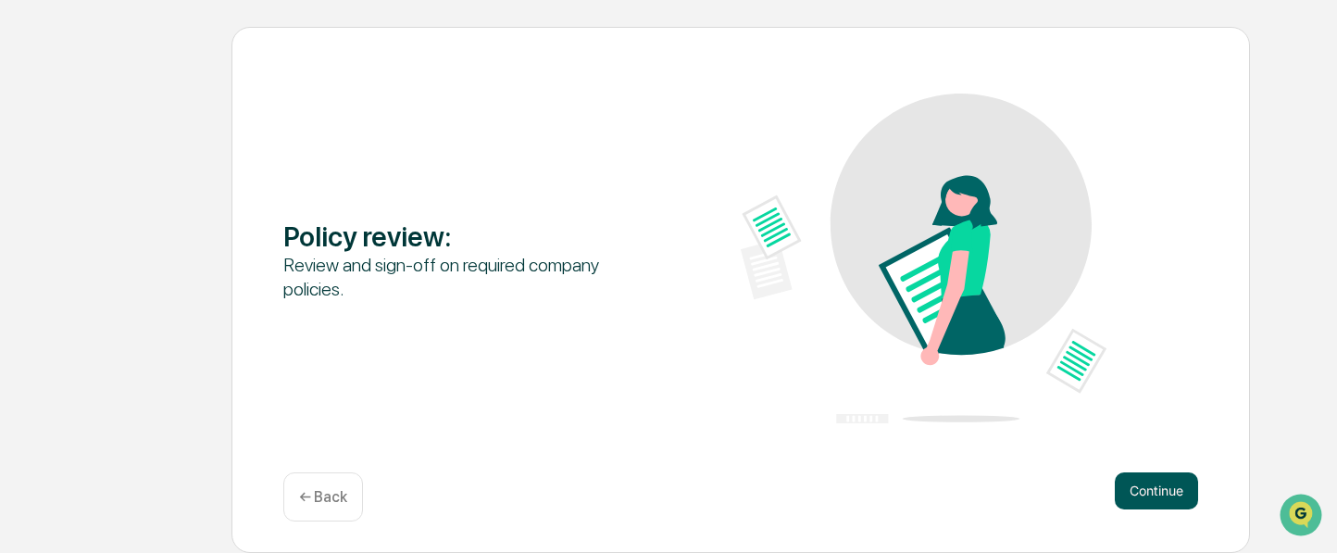
click at [1161, 488] on button "Continue" at bounding box center [1156, 490] width 83 height 37
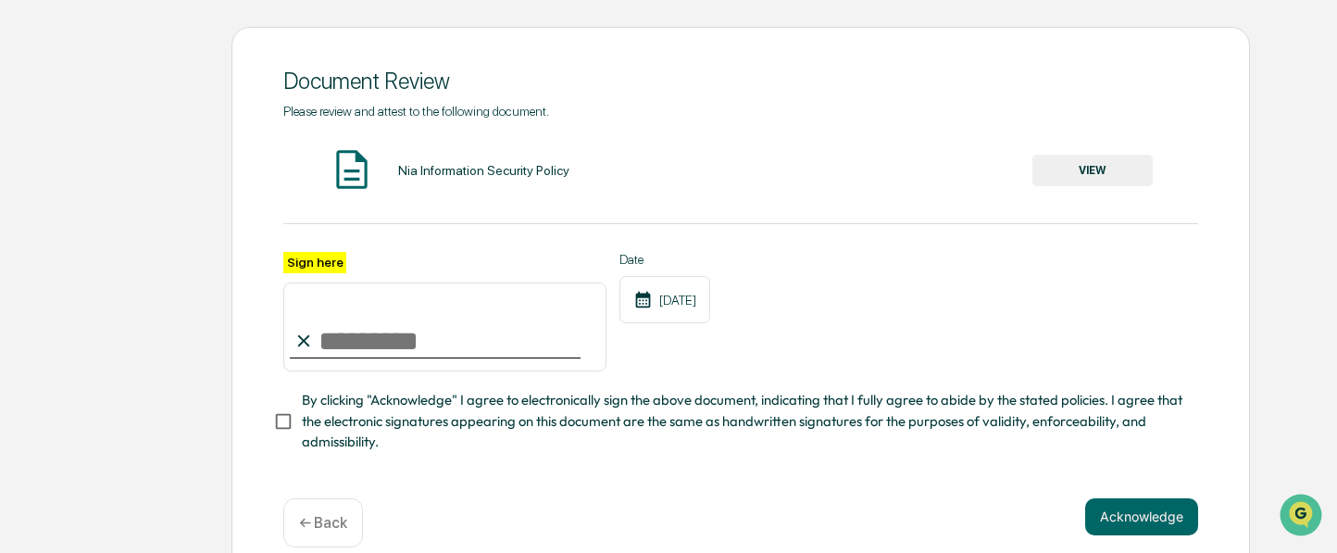
click at [1090, 163] on button "VIEW" at bounding box center [1093, 170] width 120 height 31
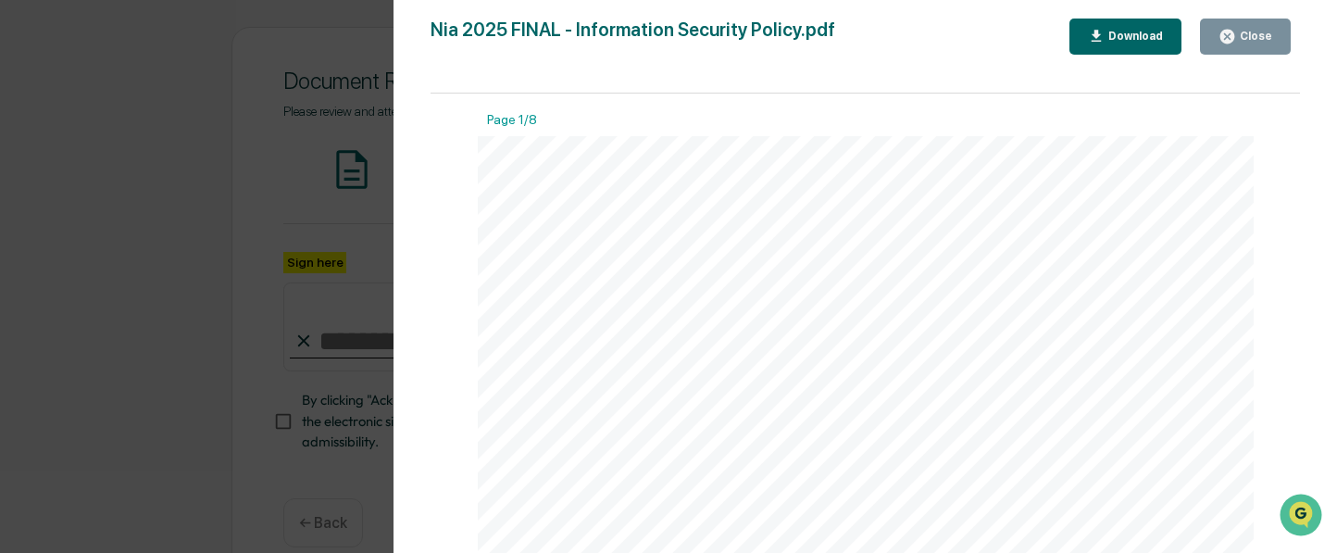
click at [1245, 30] on div "Close" at bounding box center [1254, 36] width 36 height 13
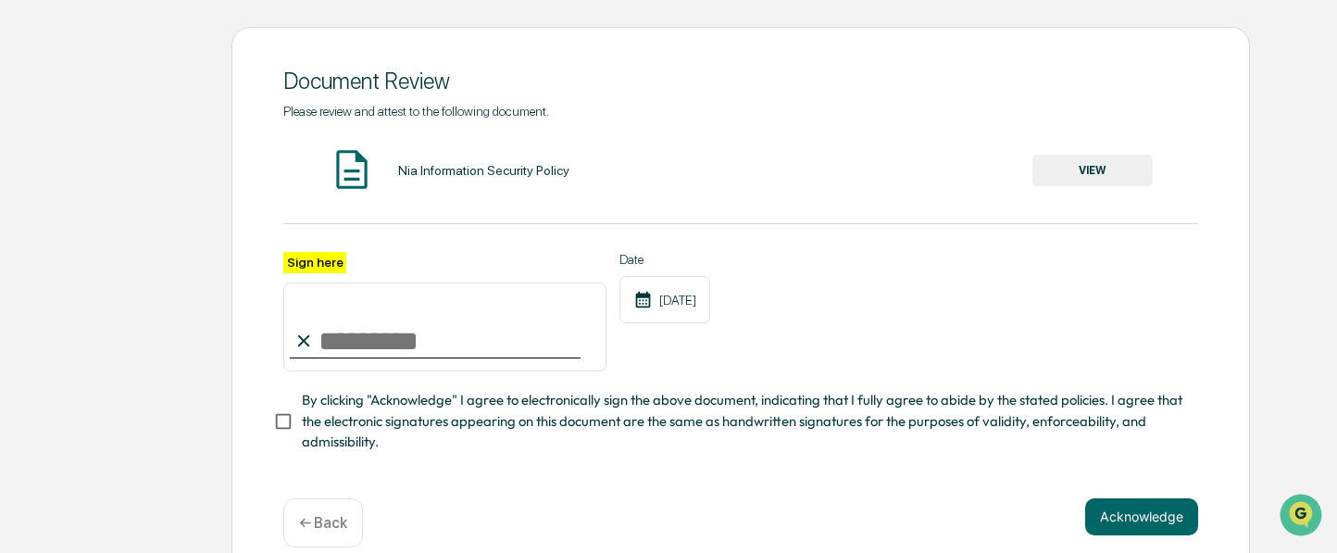
scroll to position [191, 0]
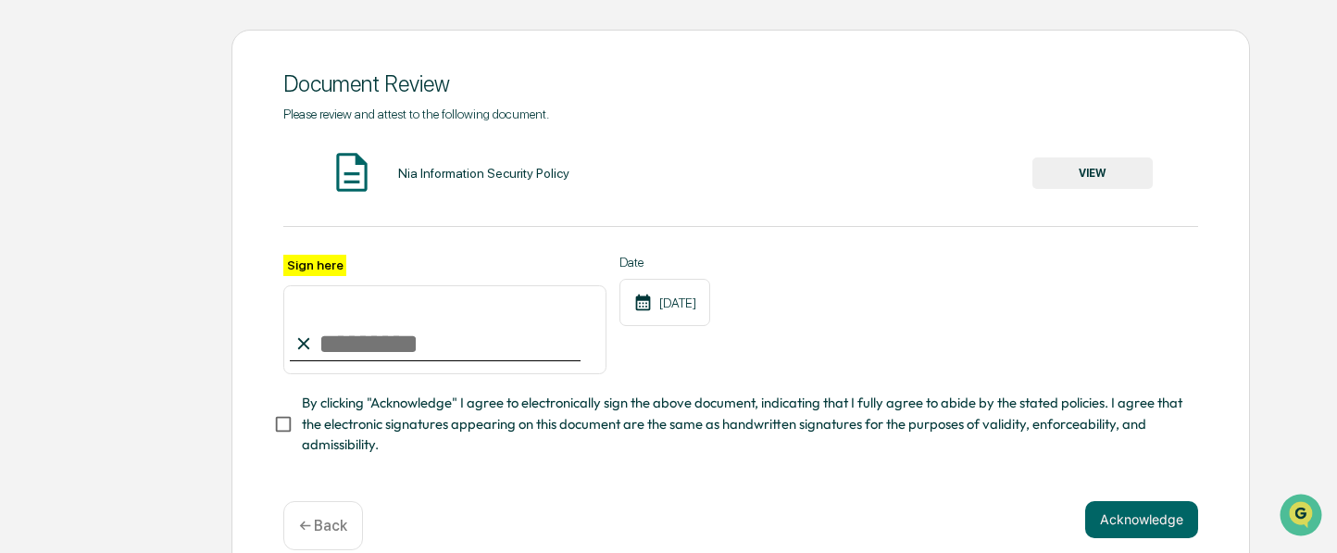
click at [395, 334] on input "Sign here" at bounding box center [444, 329] width 323 height 89
type input "**********"
click at [339, 424] on span "By clicking "Acknowledge" I agree to electronically sign the above document, in…" at bounding box center [743, 424] width 882 height 62
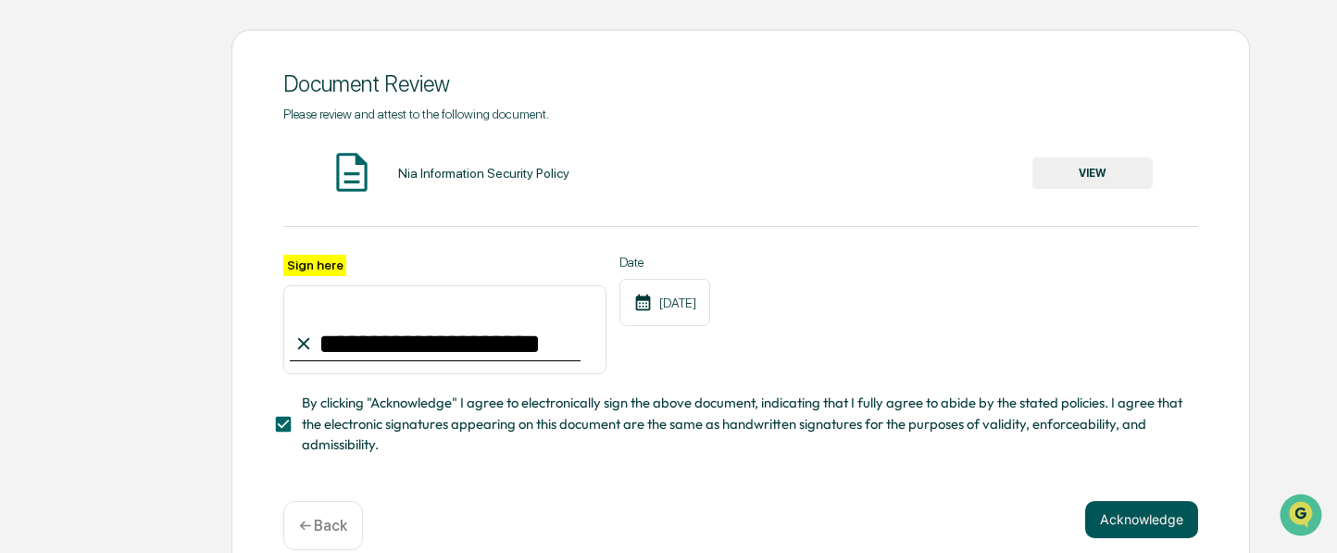
click at [1136, 519] on button "Acknowledge" at bounding box center [1141, 519] width 113 height 37
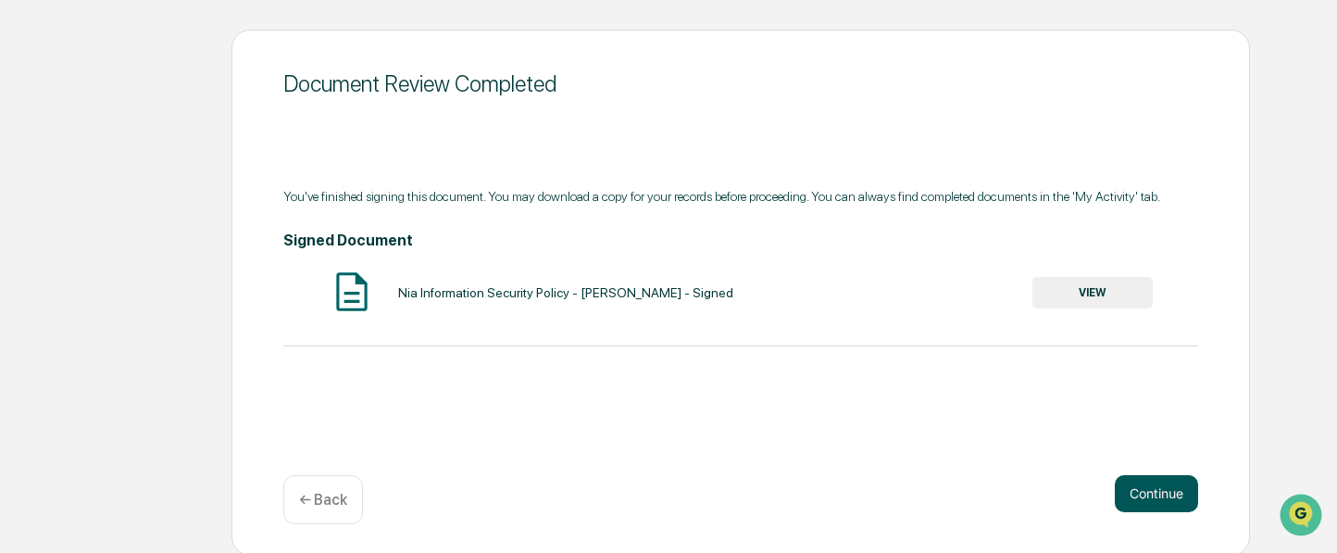
click at [1148, 494] on button "Continue" at bounding box center [1156, 493] width 83 height 37
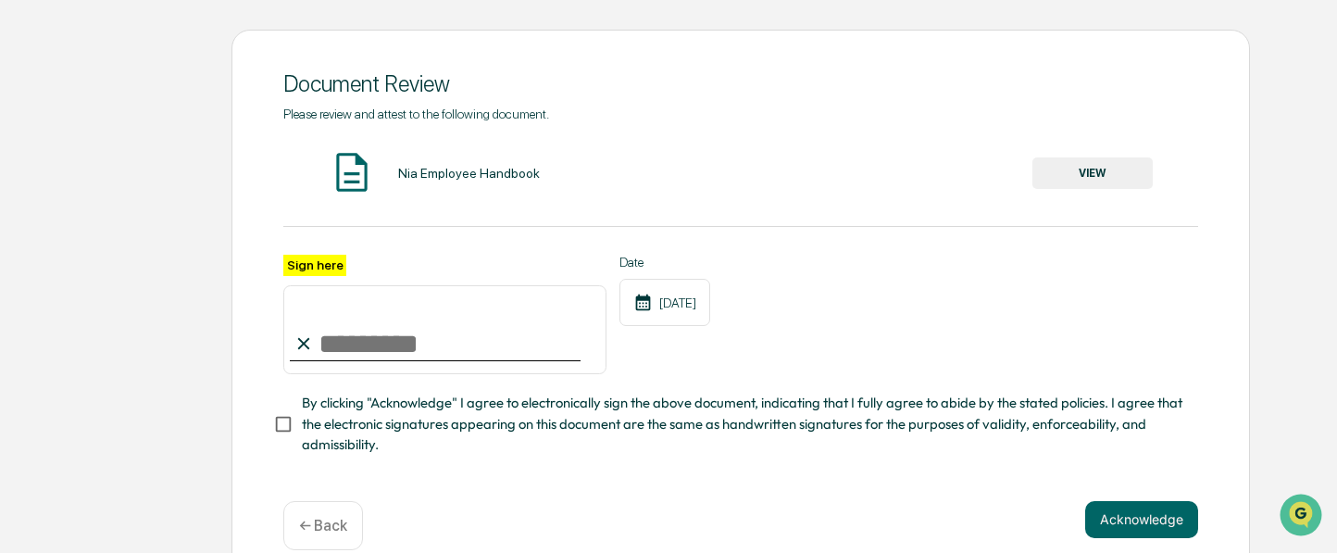
click at [1130, 170] on button "VIEW" at bounding box center [1093, 172] width 120 height 31
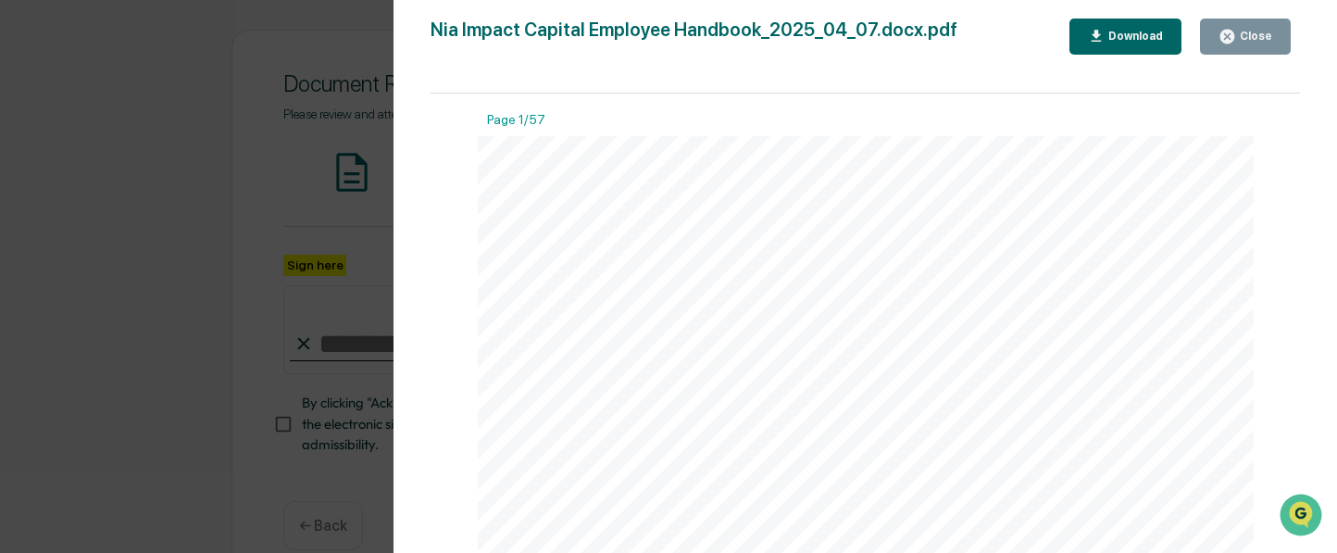
click at [1253, 31] on div "Close" at bounding box center [1254, 36] width 36 height 13
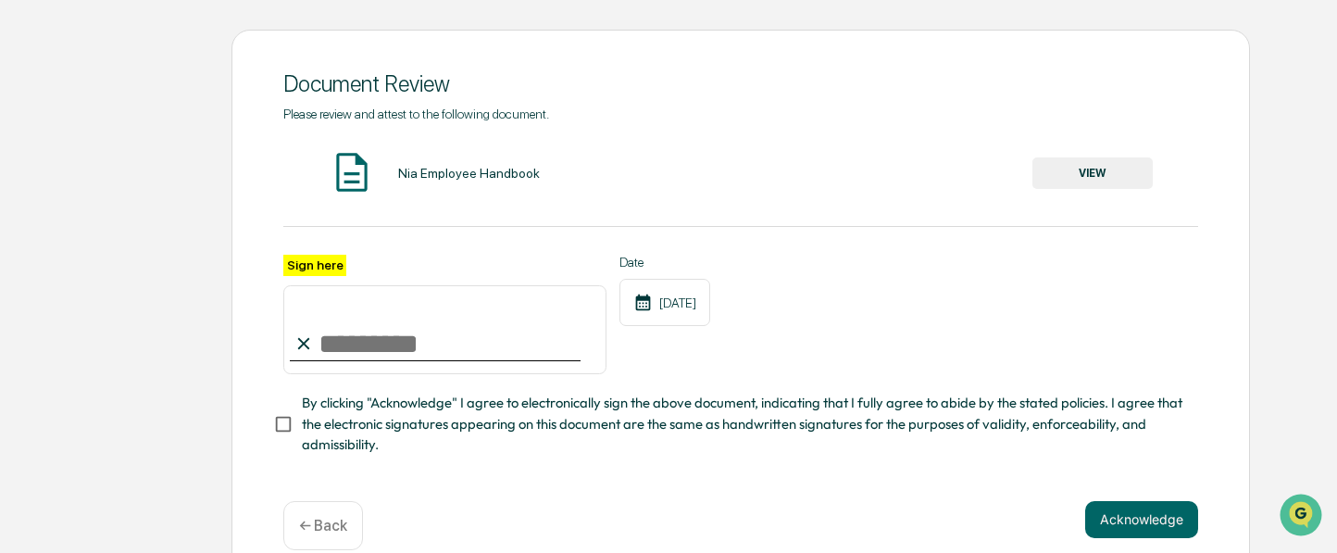
click at [357, 345] on input "Sign here" at bounding box center [444, 329] width 323 height 89
type input "**********"
click at [303, 420] on span "By clicking "Acknowledge" I agree to electronically sign the above document, in…" at bounding box center [743, 424] width 882 height 62
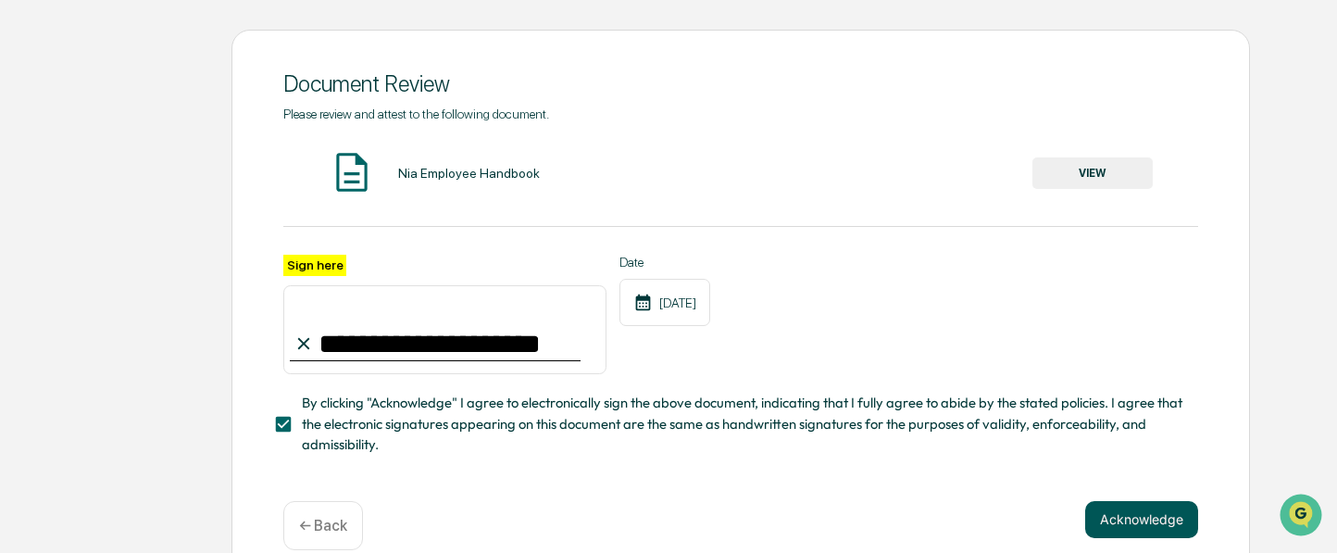
click at [1160, 516] on button "Acknowledge" at bounding box center [1141, 519] width 113 height 37
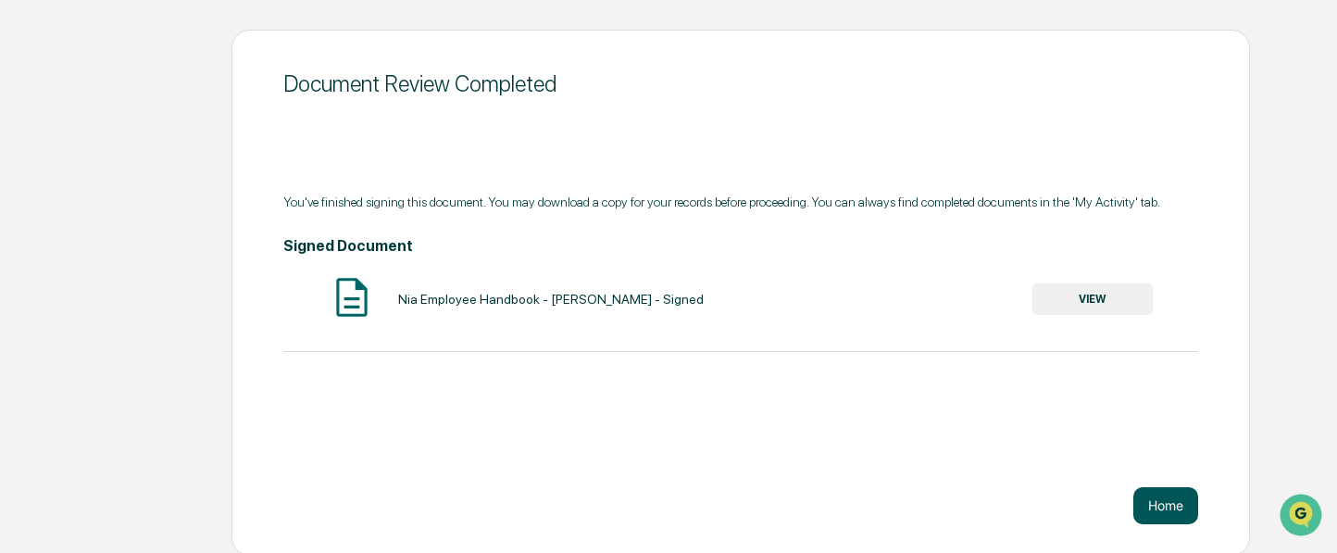
click at [1172, 513] on button "Home" at bounding box center [1165, 505] width 65 height 37
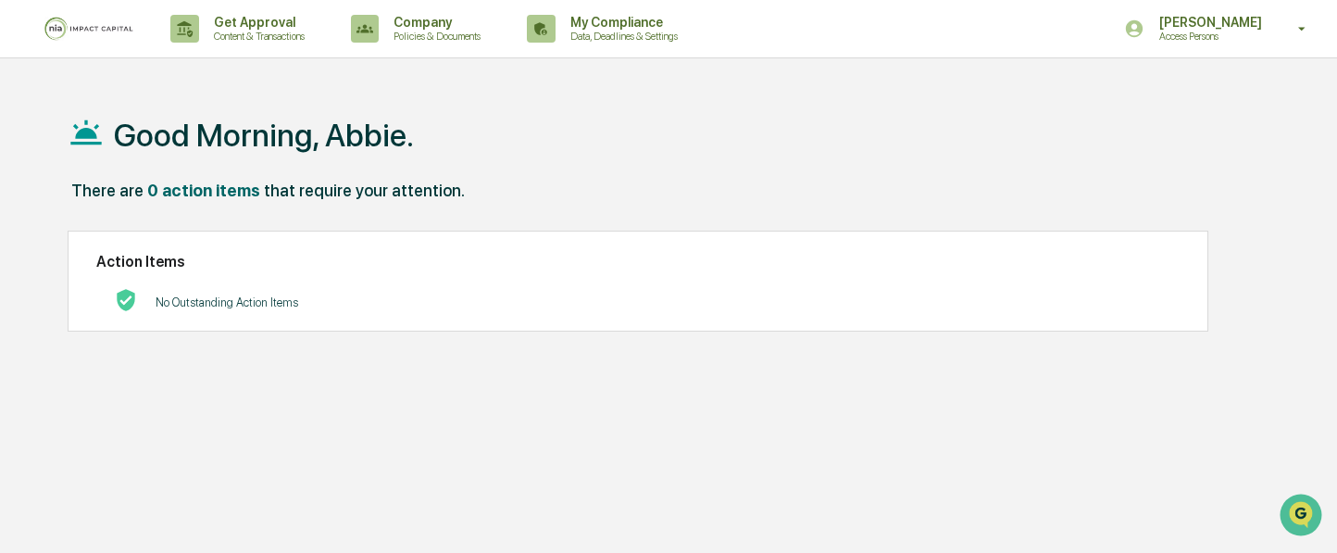
click at [66, 22] on img at bounding box center [88, 29] width 89 height 24
